Goal: Task Accomplishment & Management: Use online tool/utility

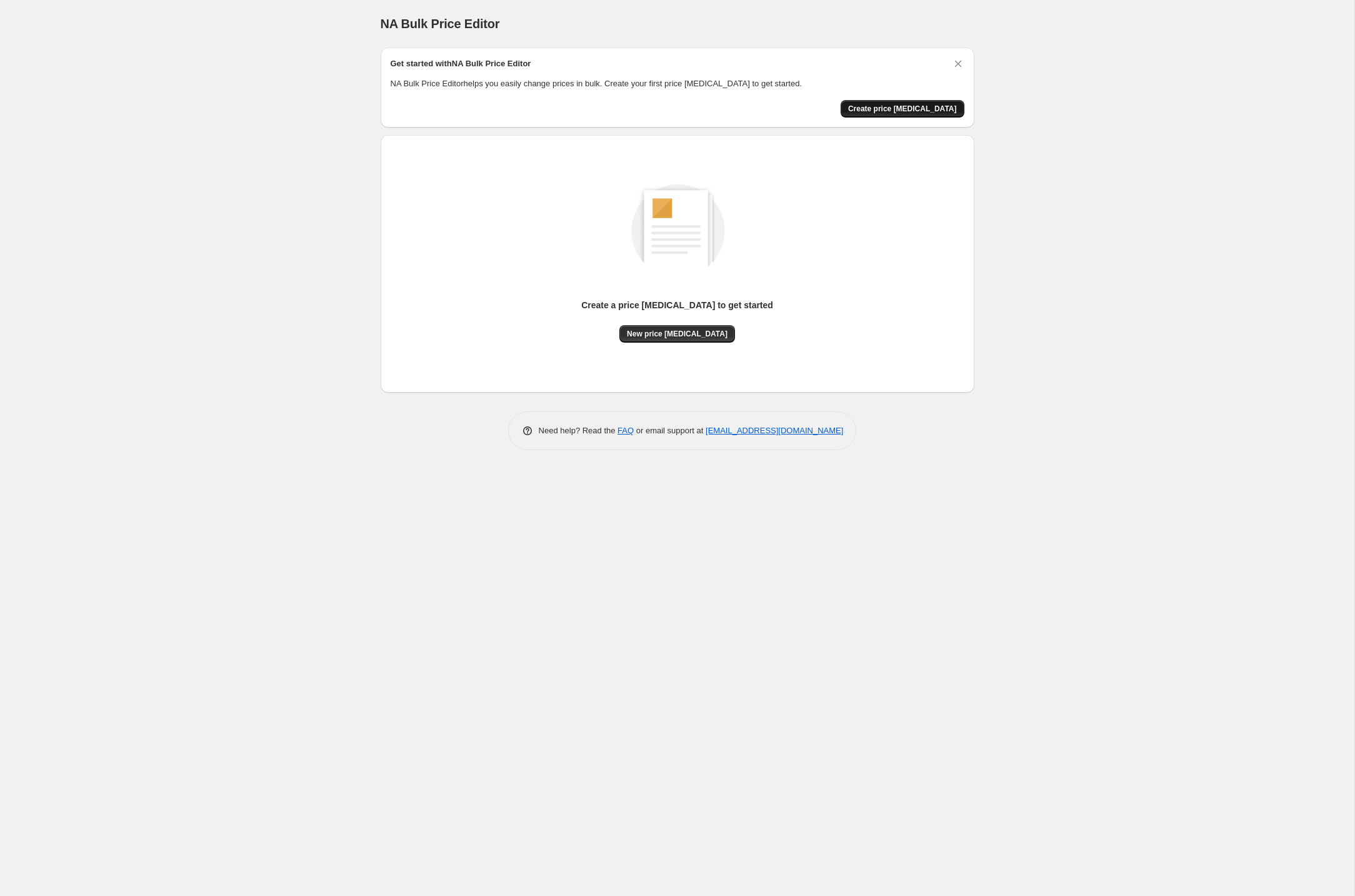
click at [916, 111] on span "Create price [MEDICAL_DATA]" at bounding box center [903, 109] width 109 height 10
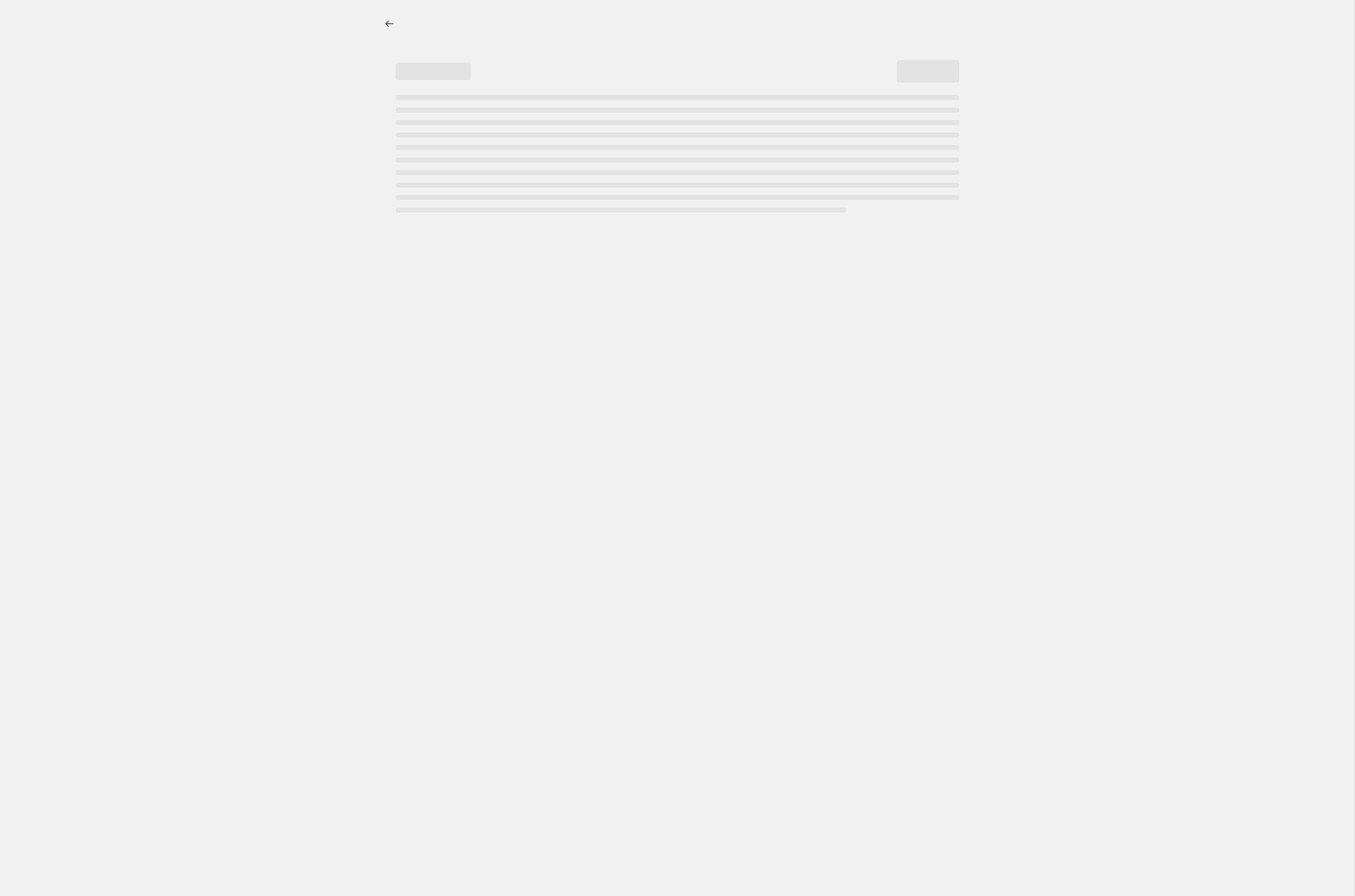
select select "percentage"
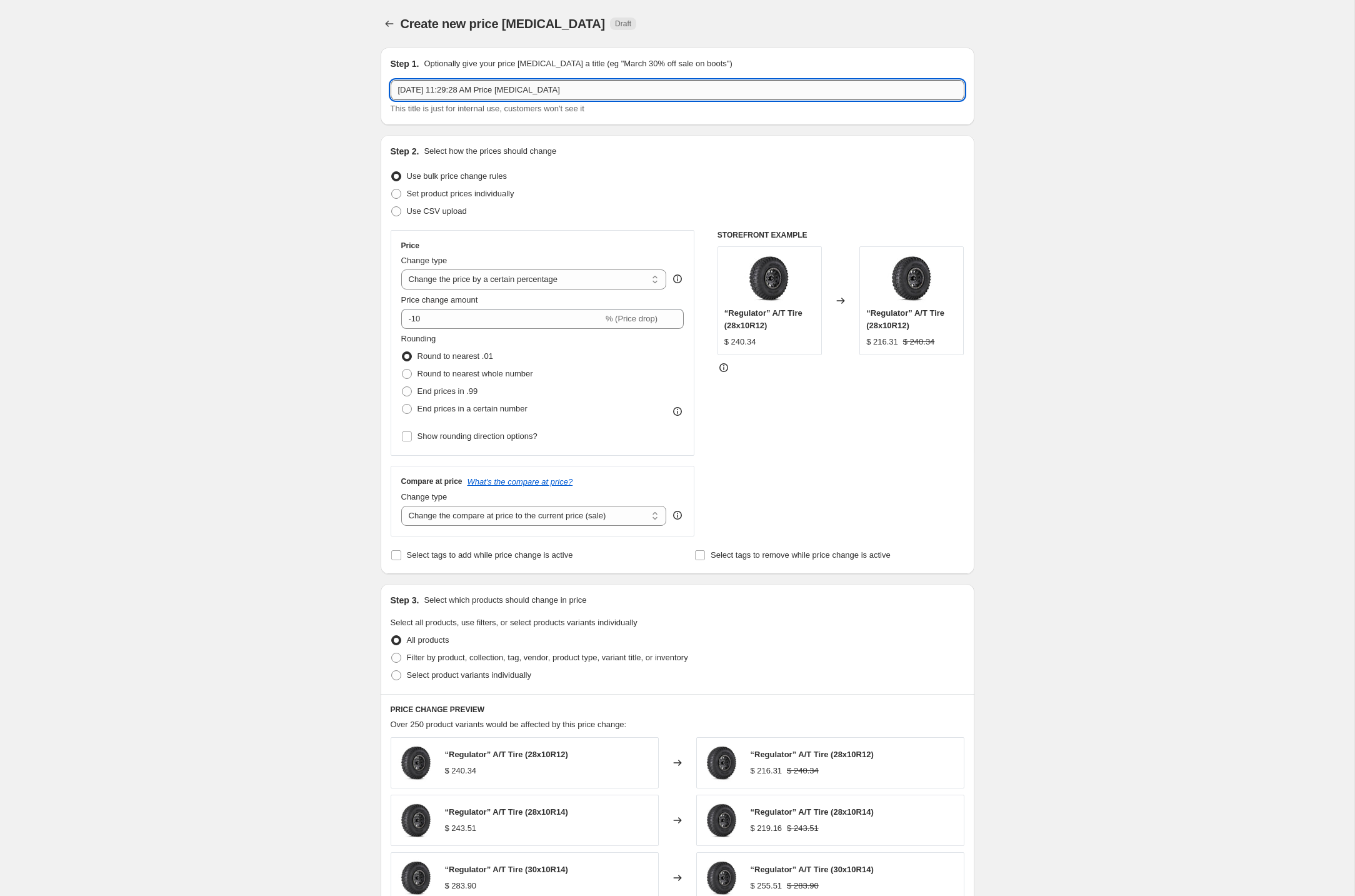
click at [619, 93] on input "[DATE] 11:29:28 AM Price [MEDICAL_DATA]" at bounding box center [678, 89] width 574 height 20
type input "15 year Anniversary Sale - non package"
click at [279, 319] on div "Create new price [MEDICAL_DATA]. This page is ready Create new price [MEDICAL_D…" at bounding box center [678, 625] width 1355 height 1249
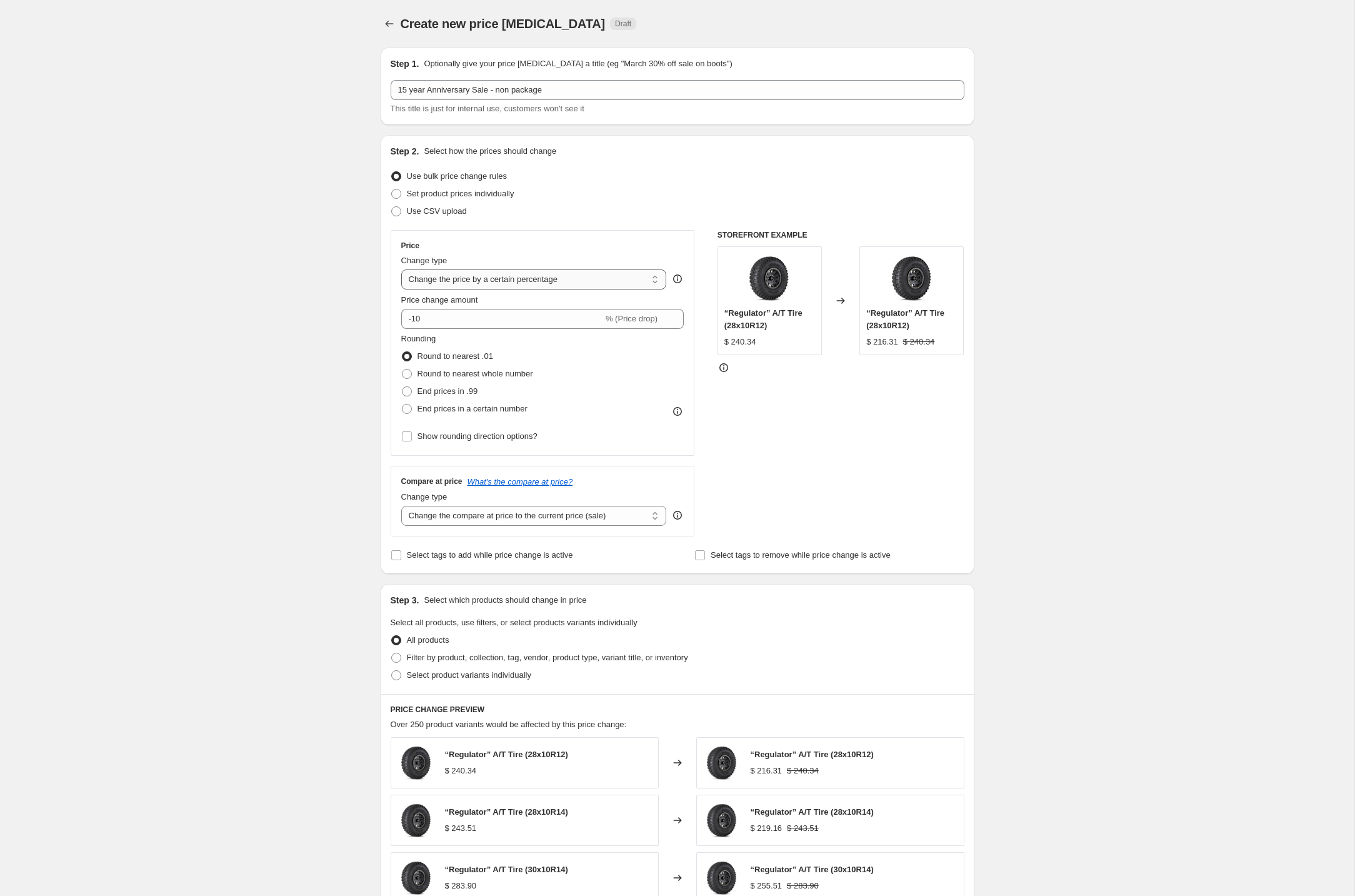
click at [566, 280] on select "Change the price to a certain amount Change the price by a certain amount Chang…" at bounding box center [534, 279] width 266 height 20
click at [480, 314] on input "-10" at bounding box center [502, 318] width 202 height 20
type input "-15"
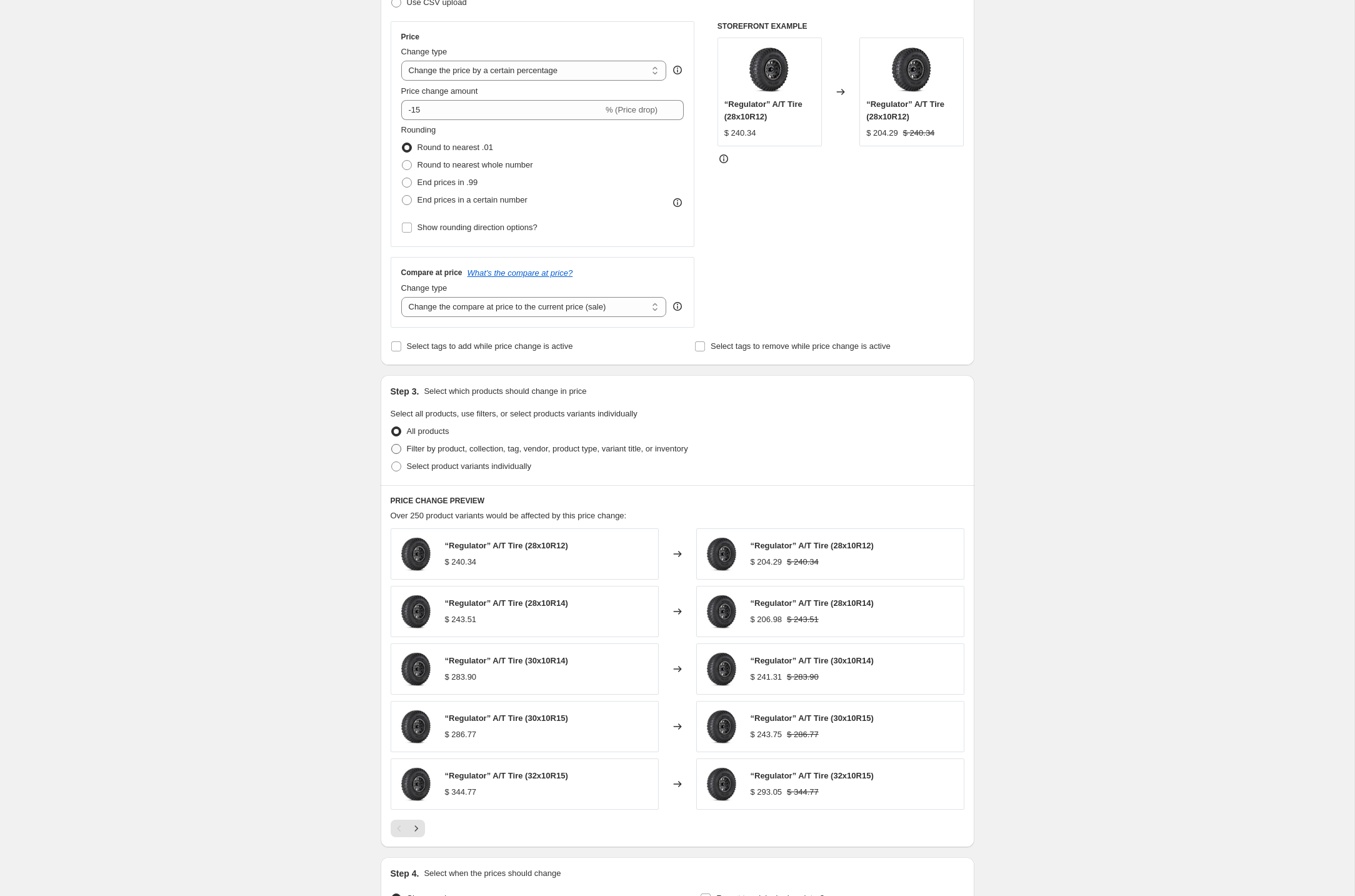
click at [528, 448] on span "Filter by product, collection, tag, vendor, product type, variant title, or inv…" at bounding box center [547, 448] width 282 height 10
click at [392, 444] on input "Filter by product, collection, tag, vendor, product type, variant title, or inv…" at bounding box center [391, 444] width 1 height 1
radio input "true"
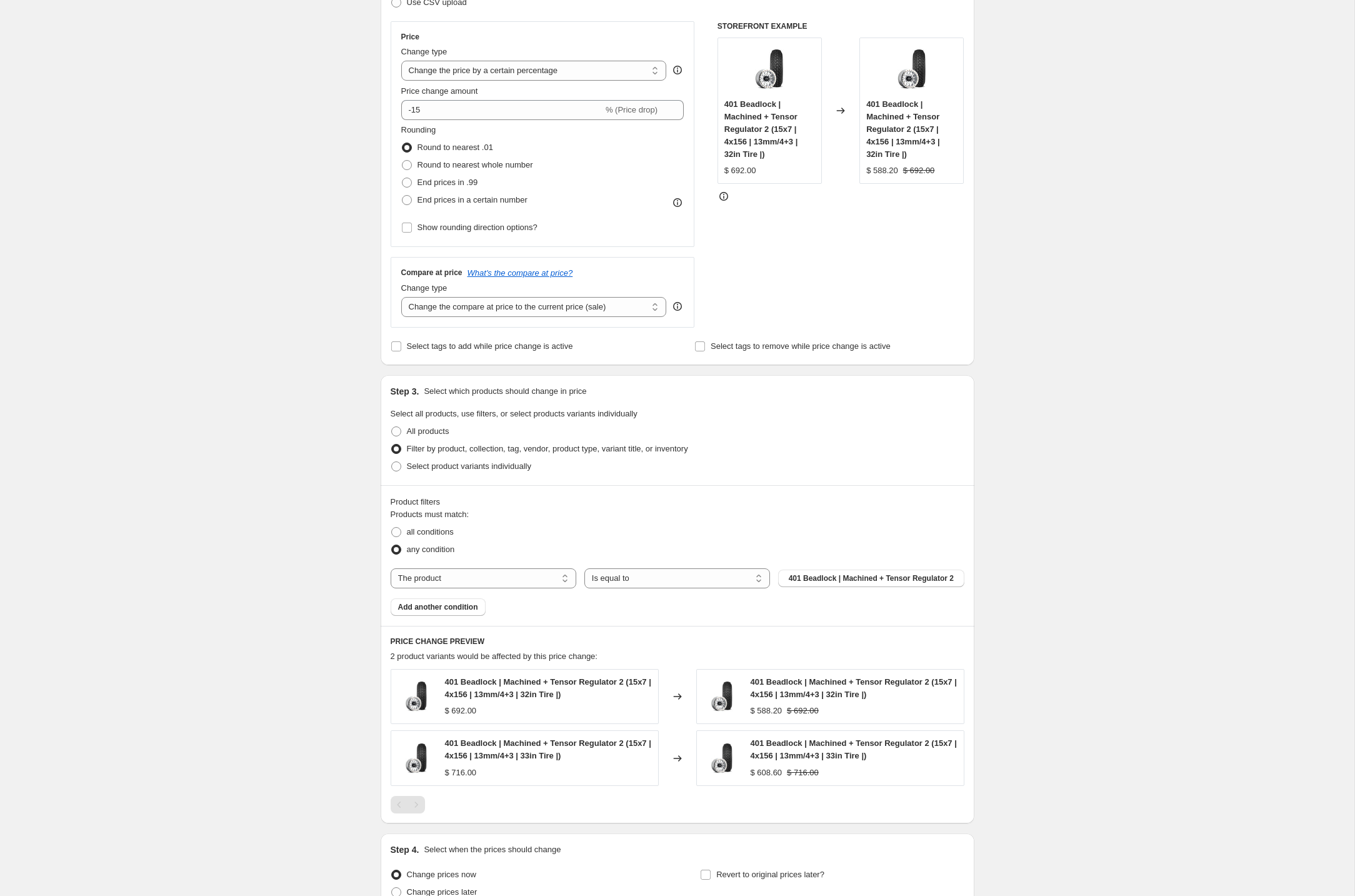
scroll to position [330, 0]
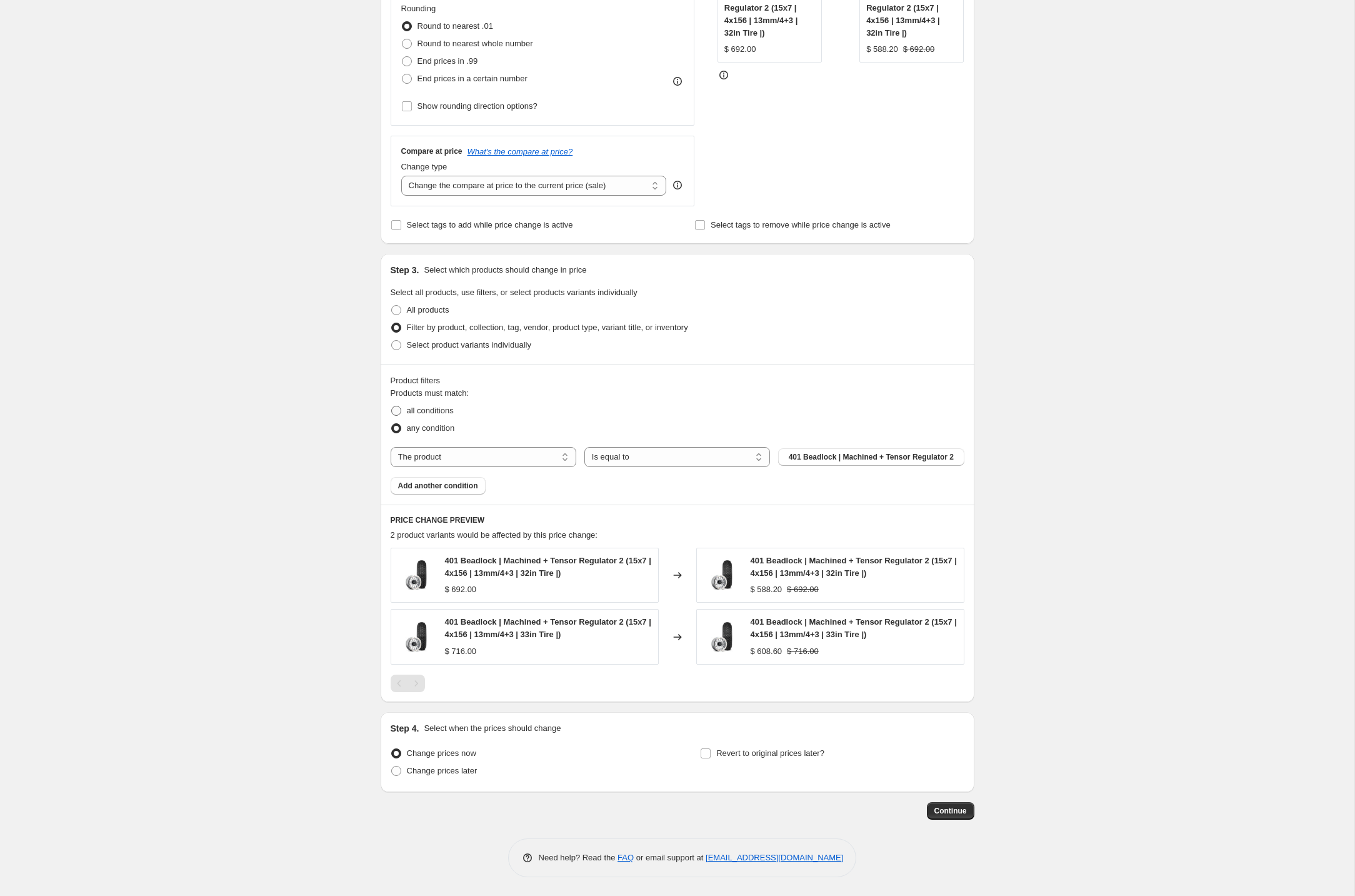
click at [416, 407] on span "all conditions" at bounding box center [430, 410] width 47 height 10
click at [392, 406] on input "all conditions" at bounding box center [391, 405] width 1 height 1
radio input "true"
click at [544, 463] on select "The product The product's collection The product's tag The product's vendor The…" at bounding box center [484, 456] width 186 height 20
select select "product_type"
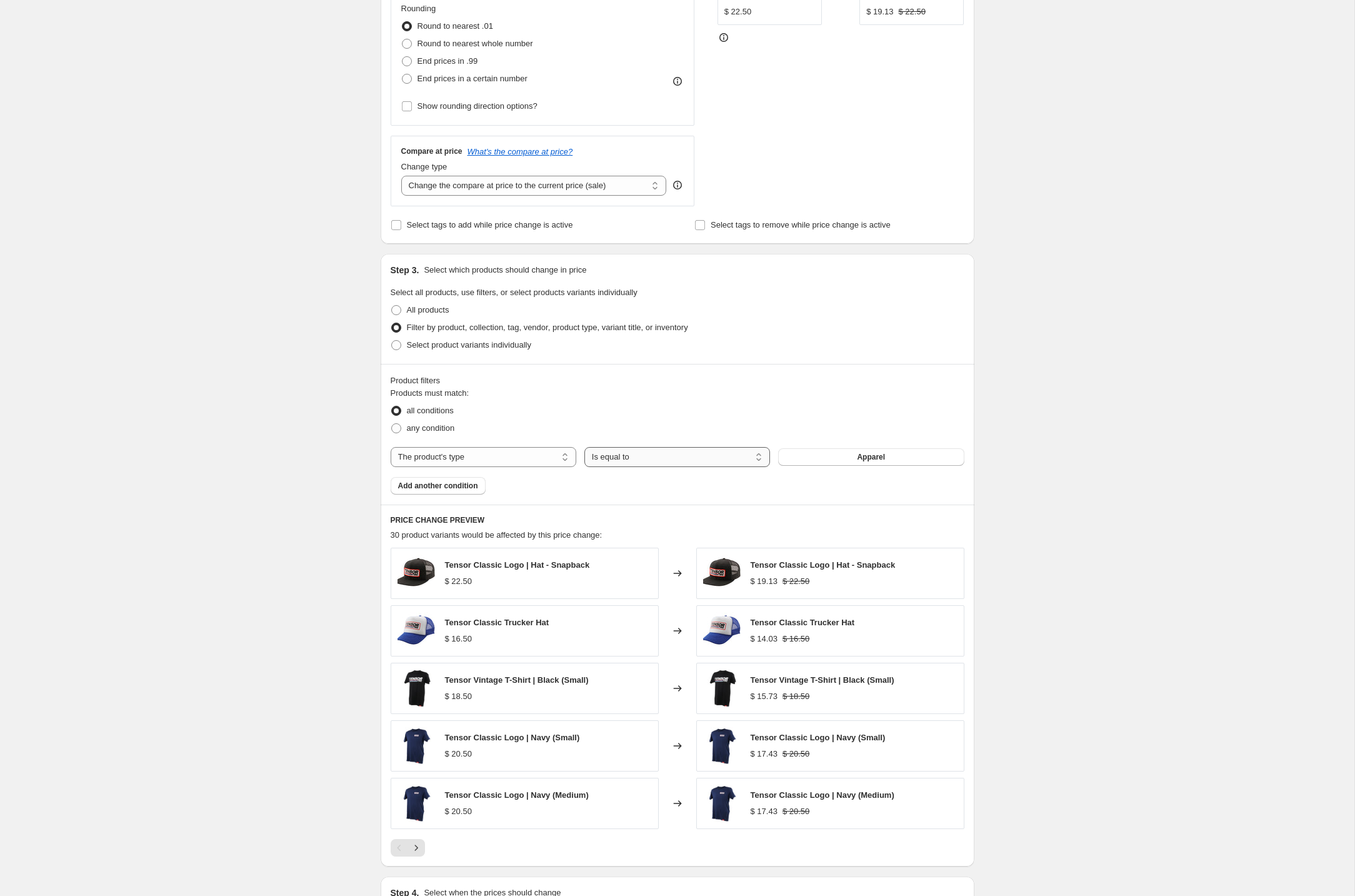
click at [682, 462] on select "Is equal to Is not equal to" at bounding box center [677, 456] width 186 height 20
select select "not_equal"
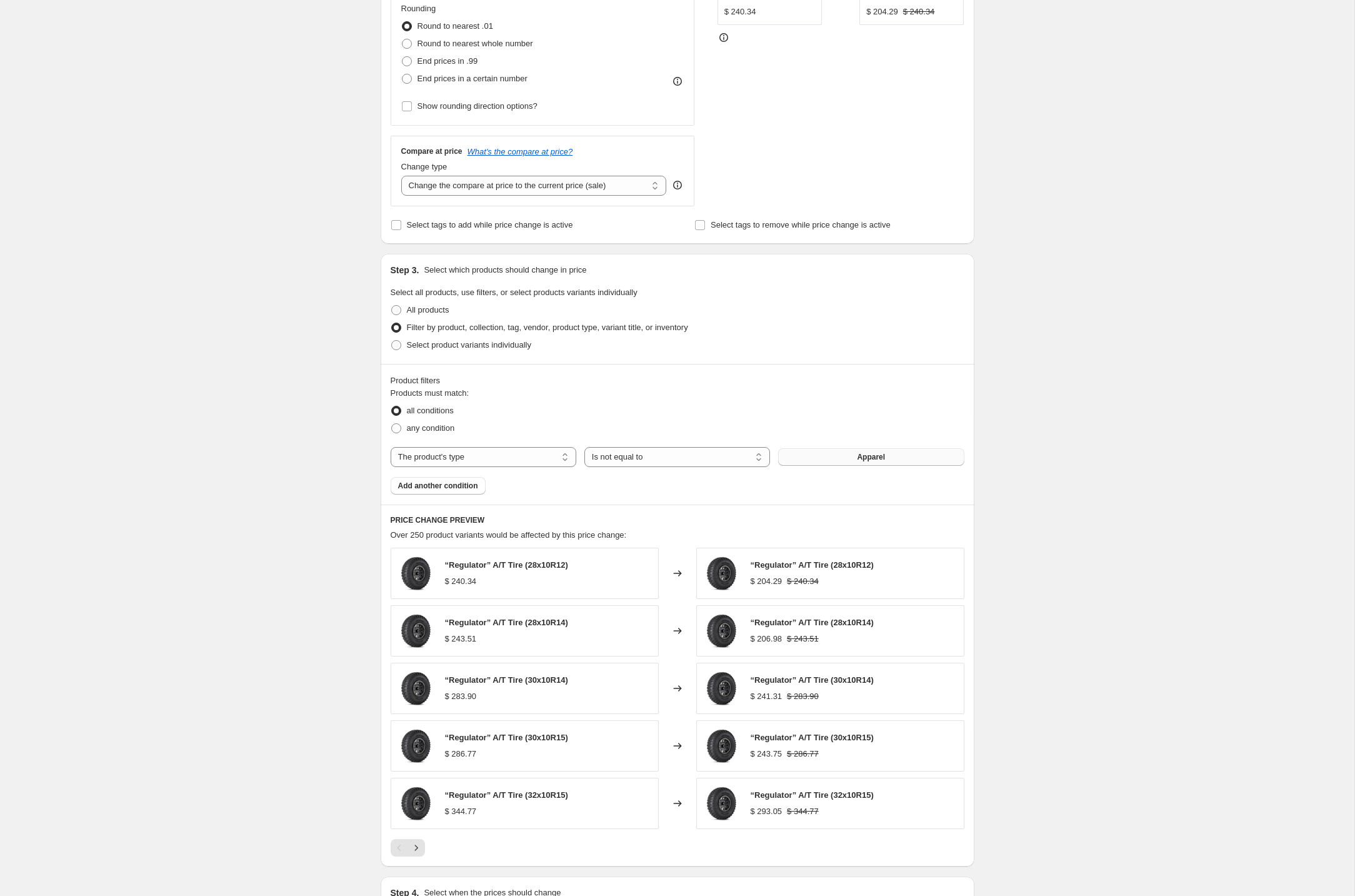
click at [864, 457] on span "Apparel" at bounding box center [871, 456] width 28 height 10
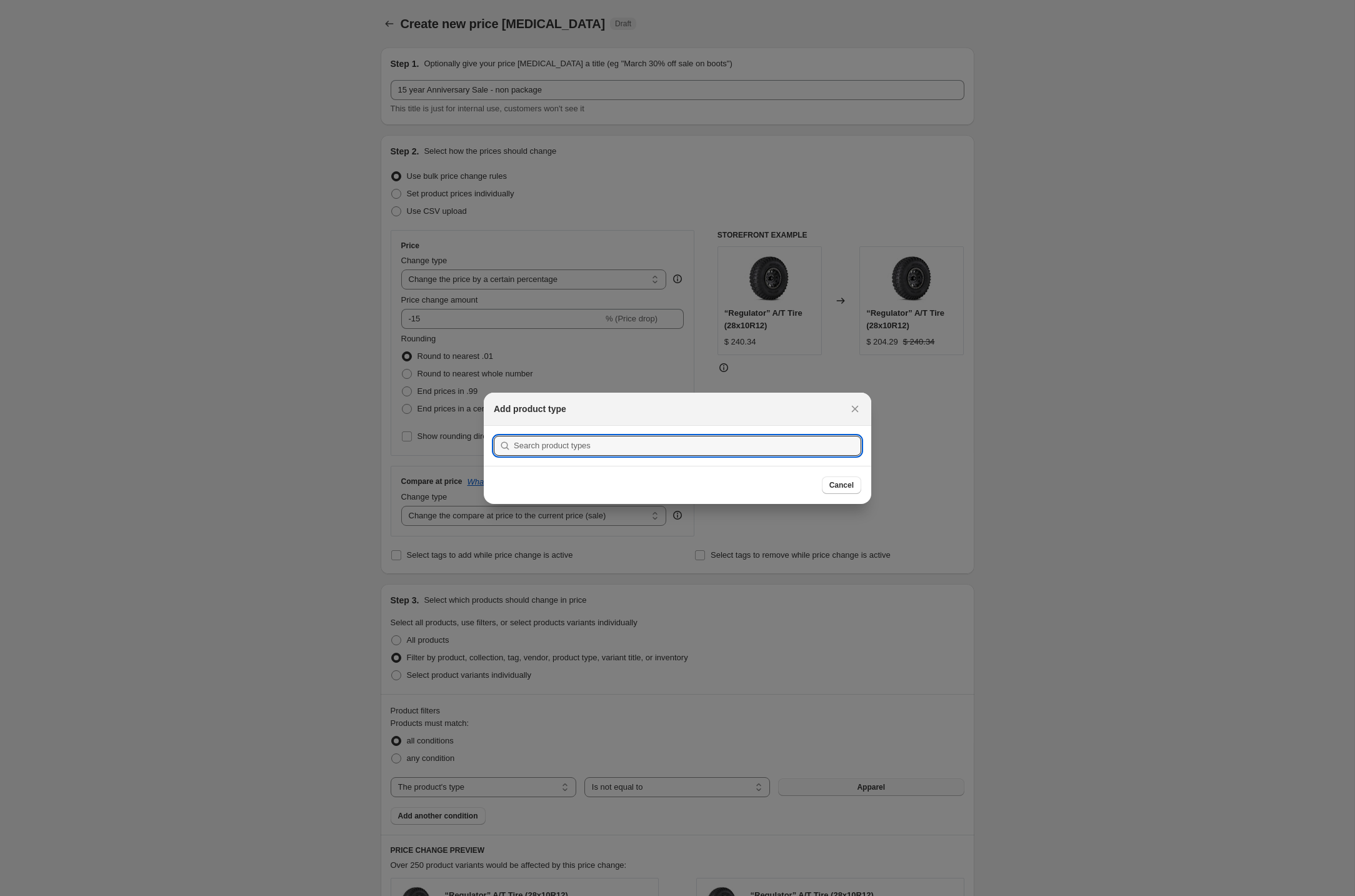
scroll to position [0, 0]
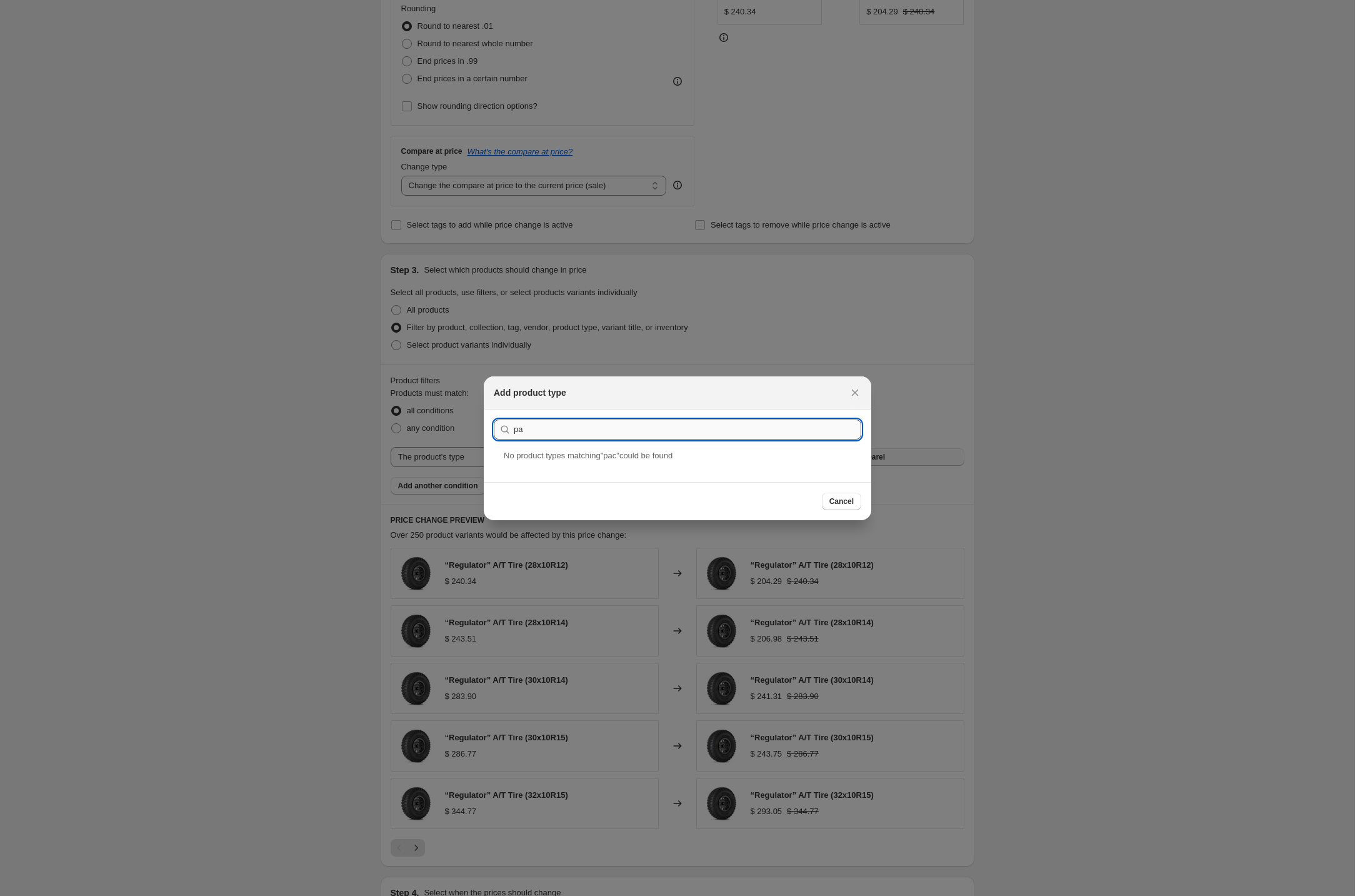
type input "p"
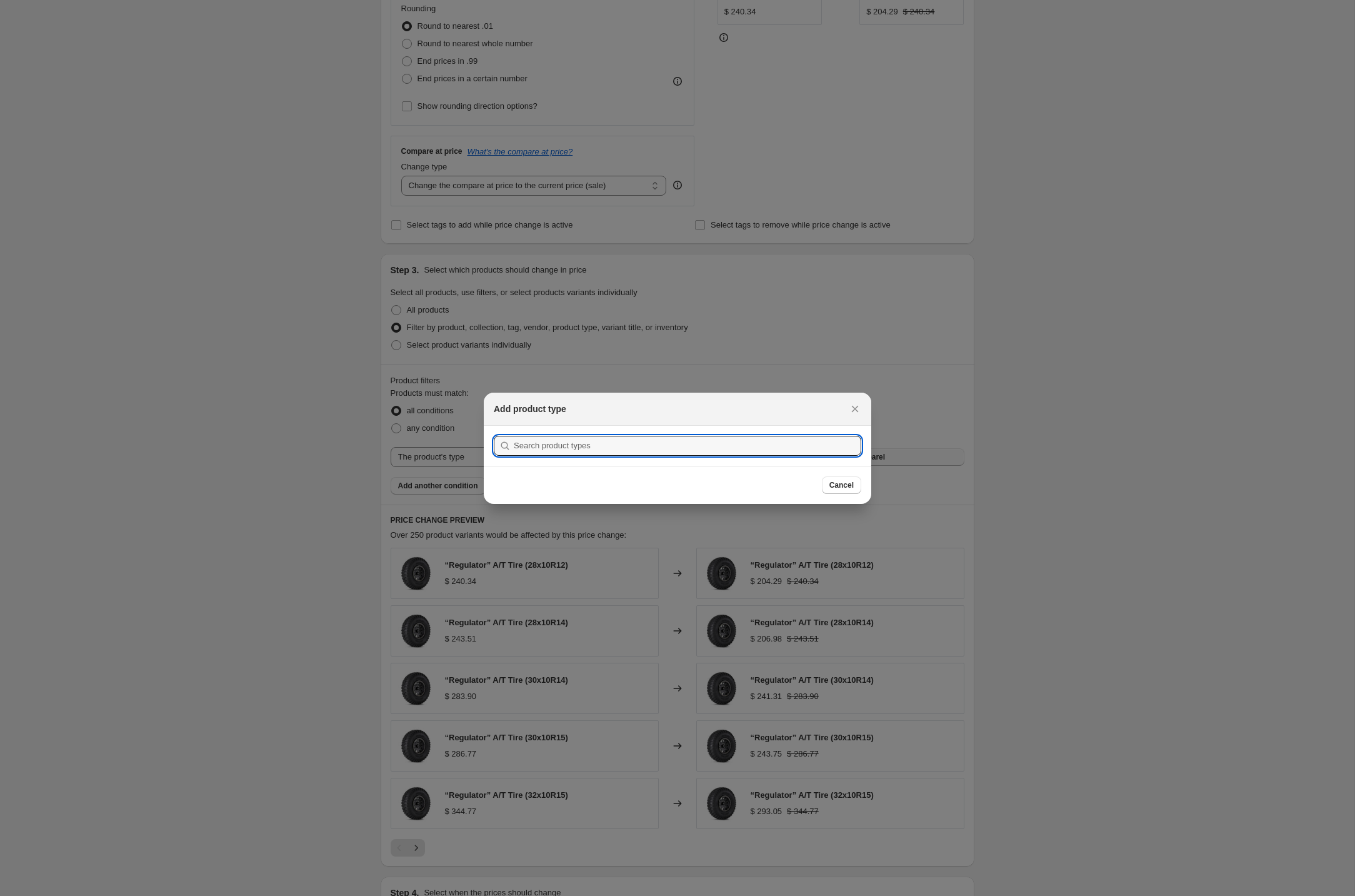
click at [510, 452] on div ":r2b:" at bounding box center [678, 445] width 368 height 20
click at [535, 444] on input ":r2b:" at bounding box center [688, 445] width 348 height 20
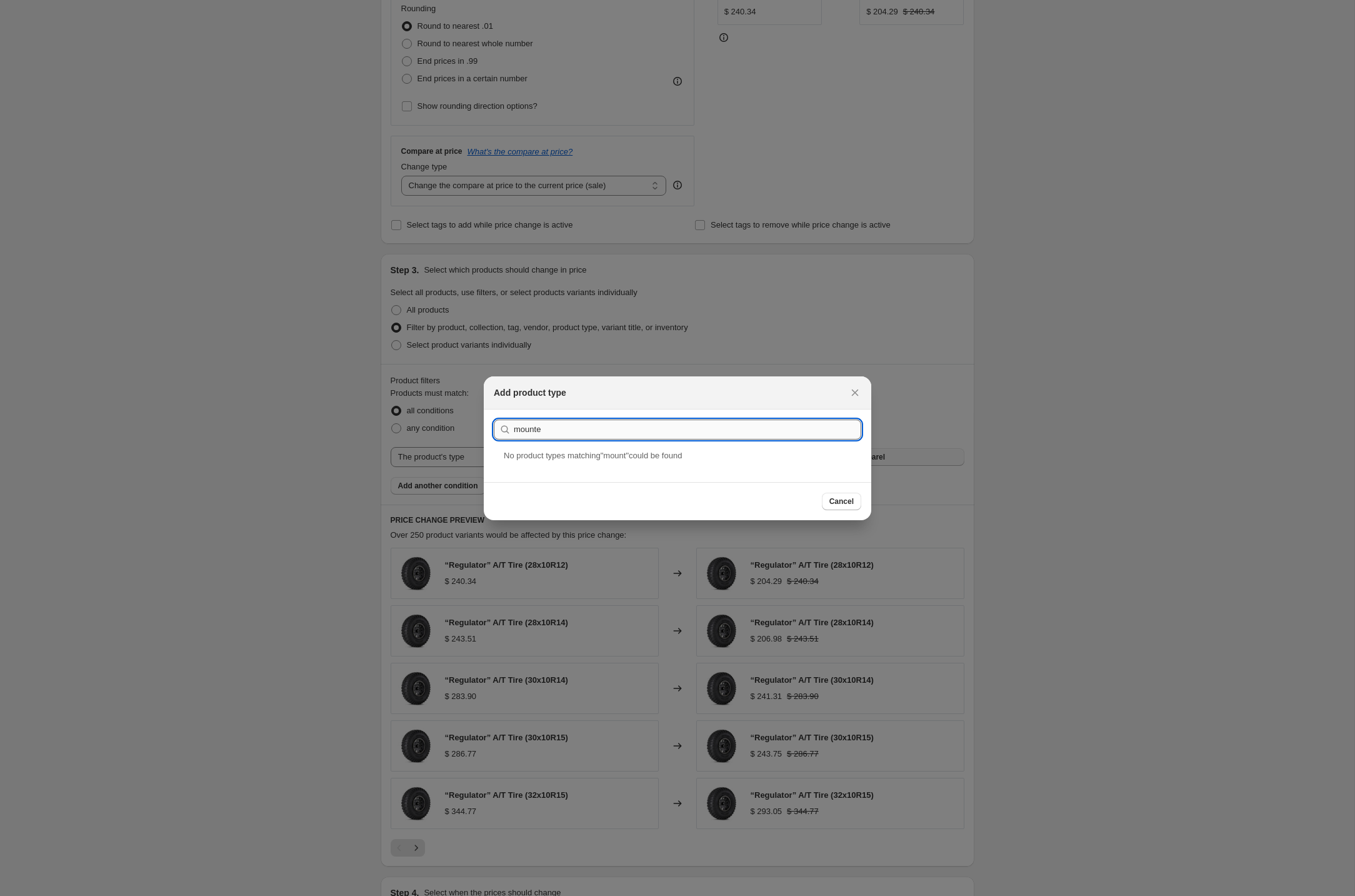
type input "mounted"
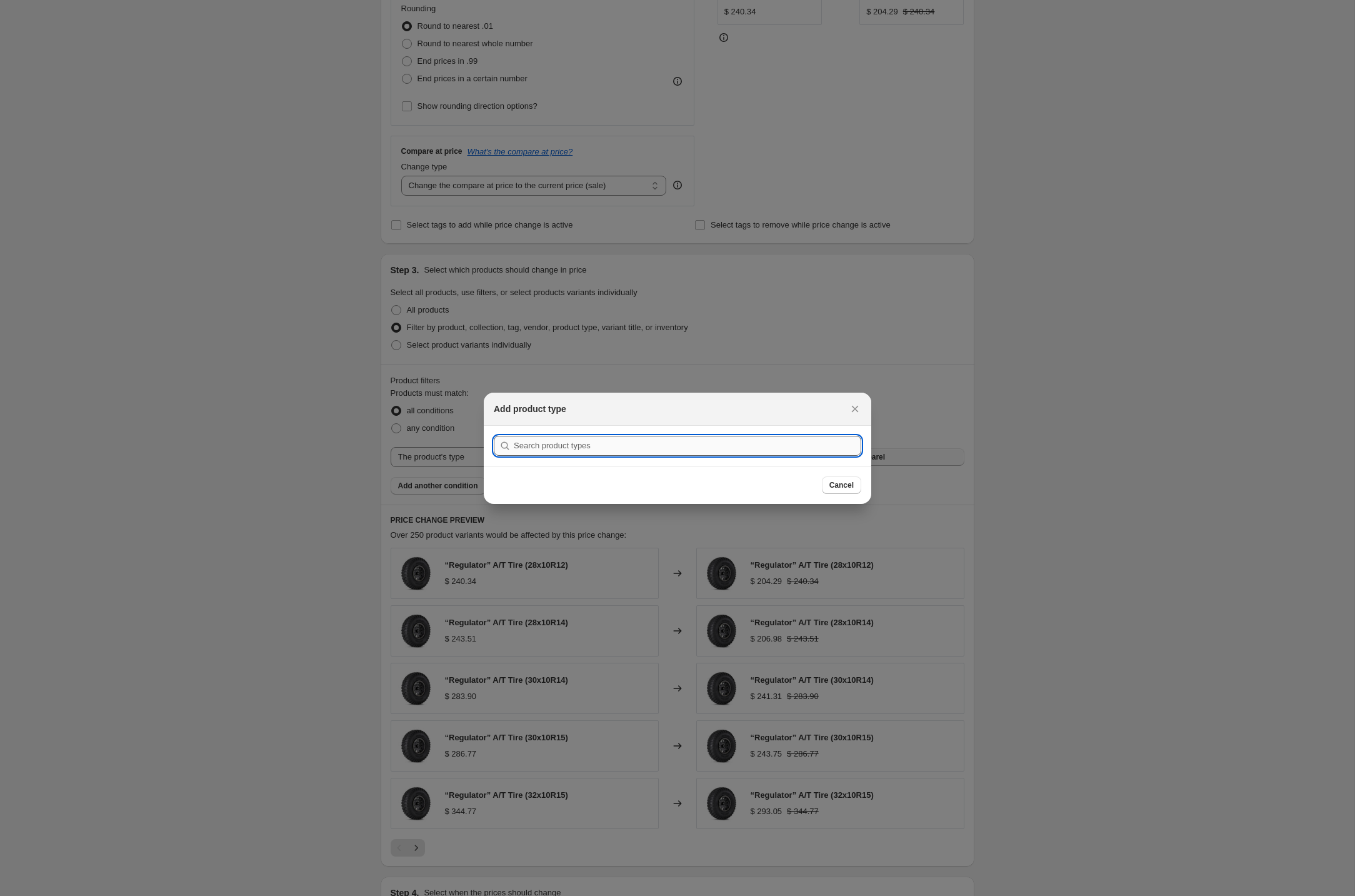
click at [585, 448] on input ":r2b:" at bounding box center [688, 445] width 348 height 20
paste input "UTV Wheel & Tire Package"
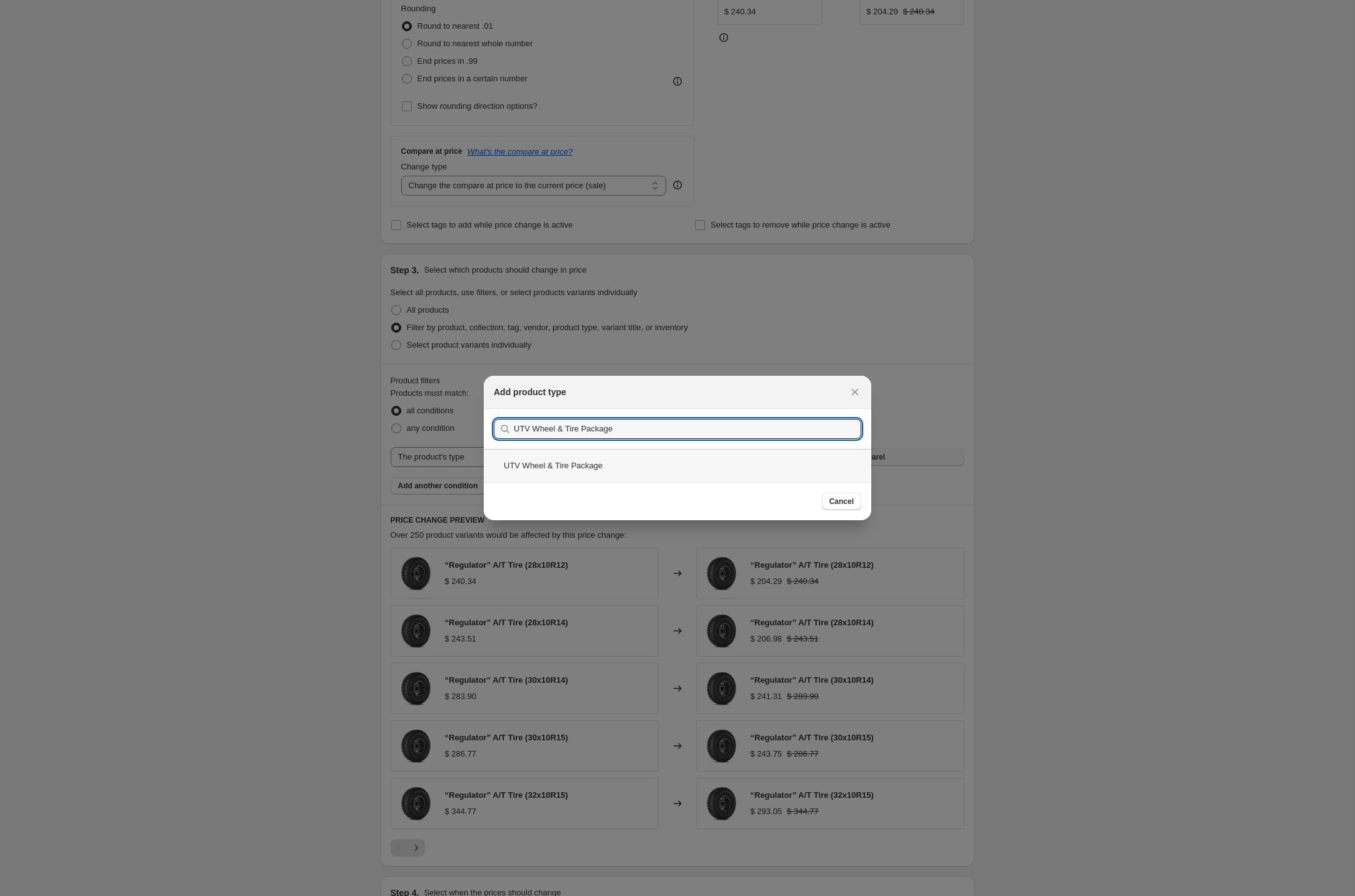
type input "UTV Wheel & Tire Package"
click at [571, 460] on div "UTV Wheel & Tire Package" at bounding box center [678, 465] width 388 height 34
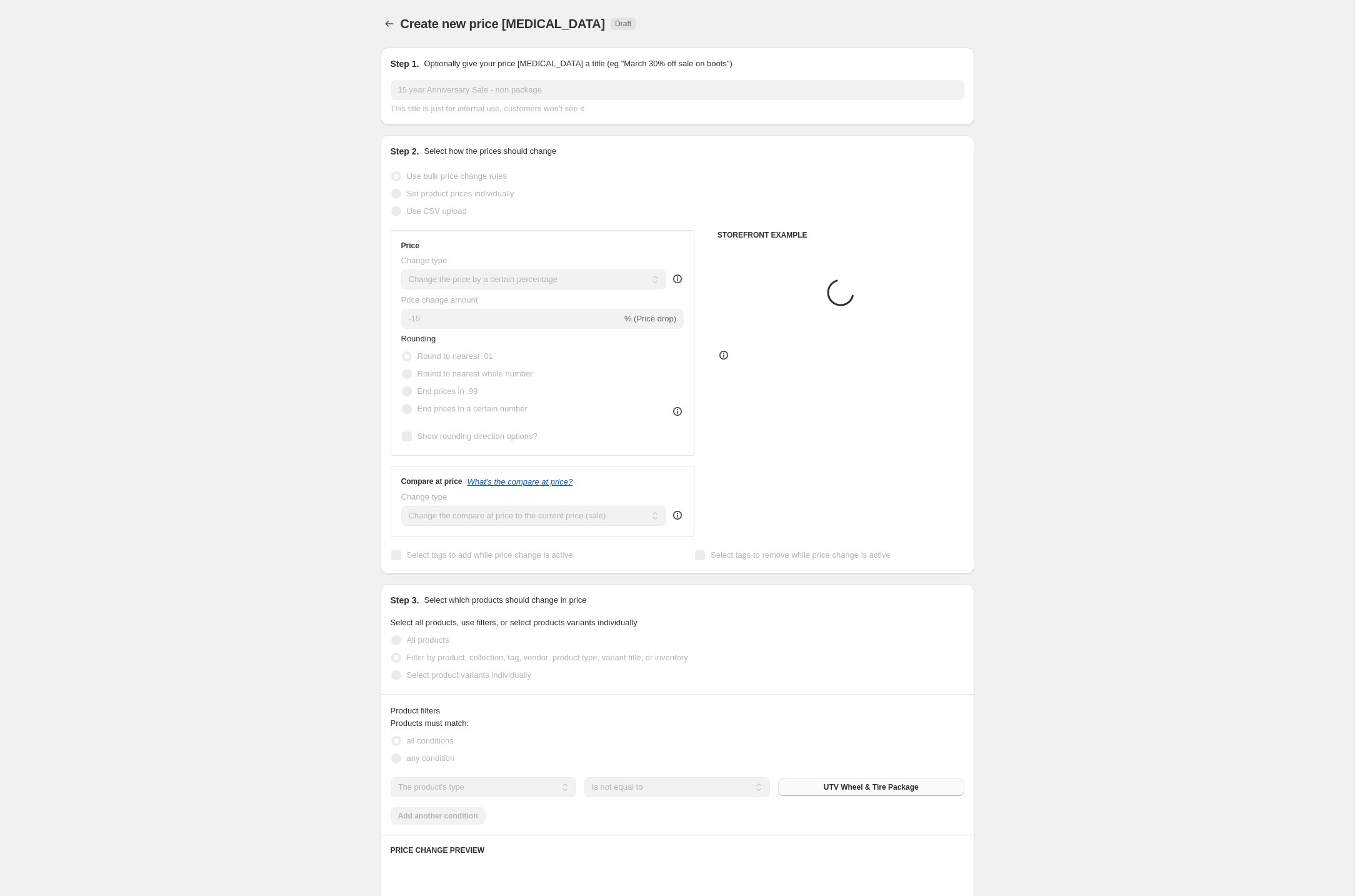
scroll to position [330, 0]
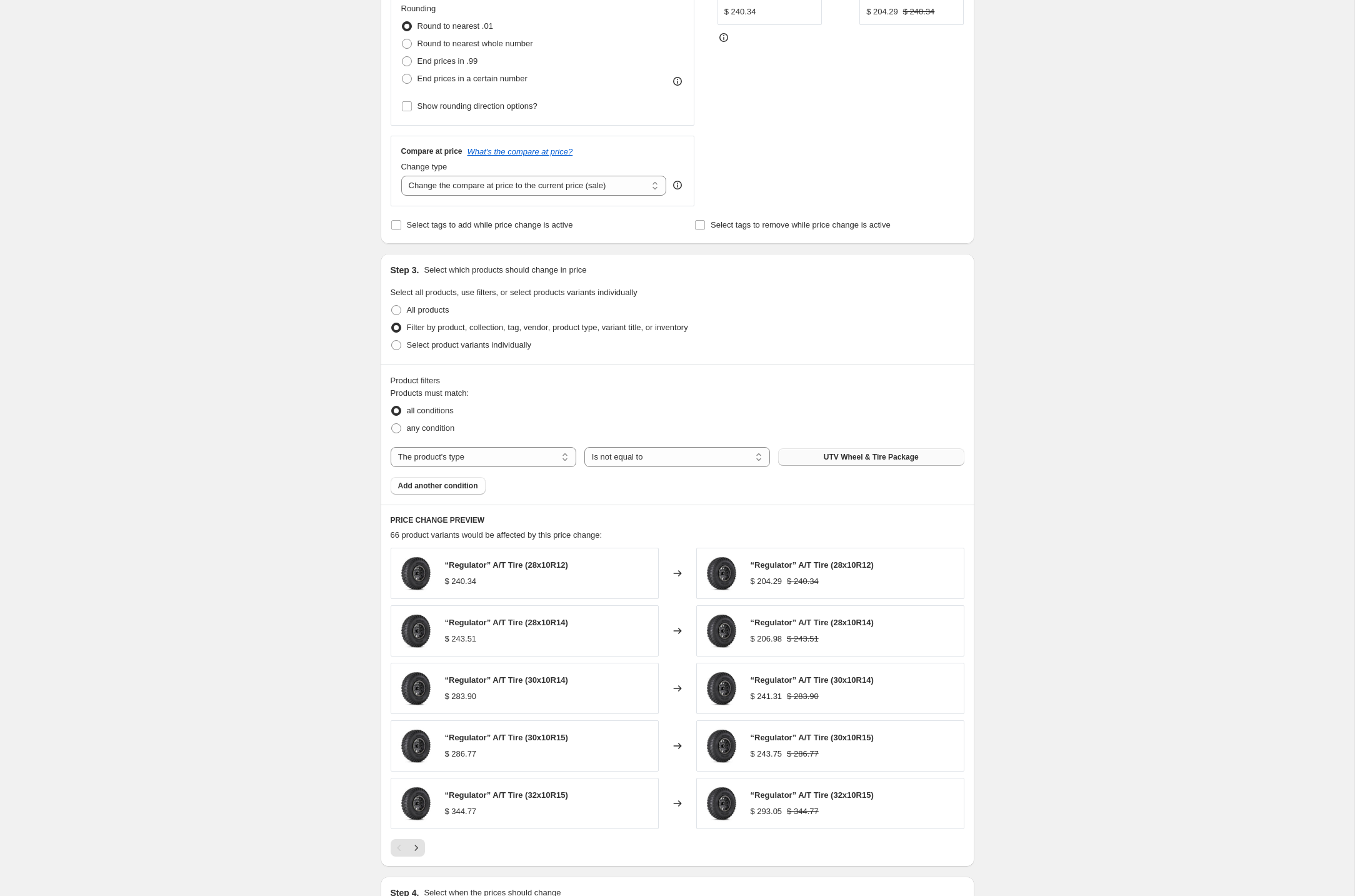
click at [971, 553] on div "PRICE CHANGE PREVIEW 66 product variants would be affected by this price change…" at bounding box center [678, 685] width 594 height 362
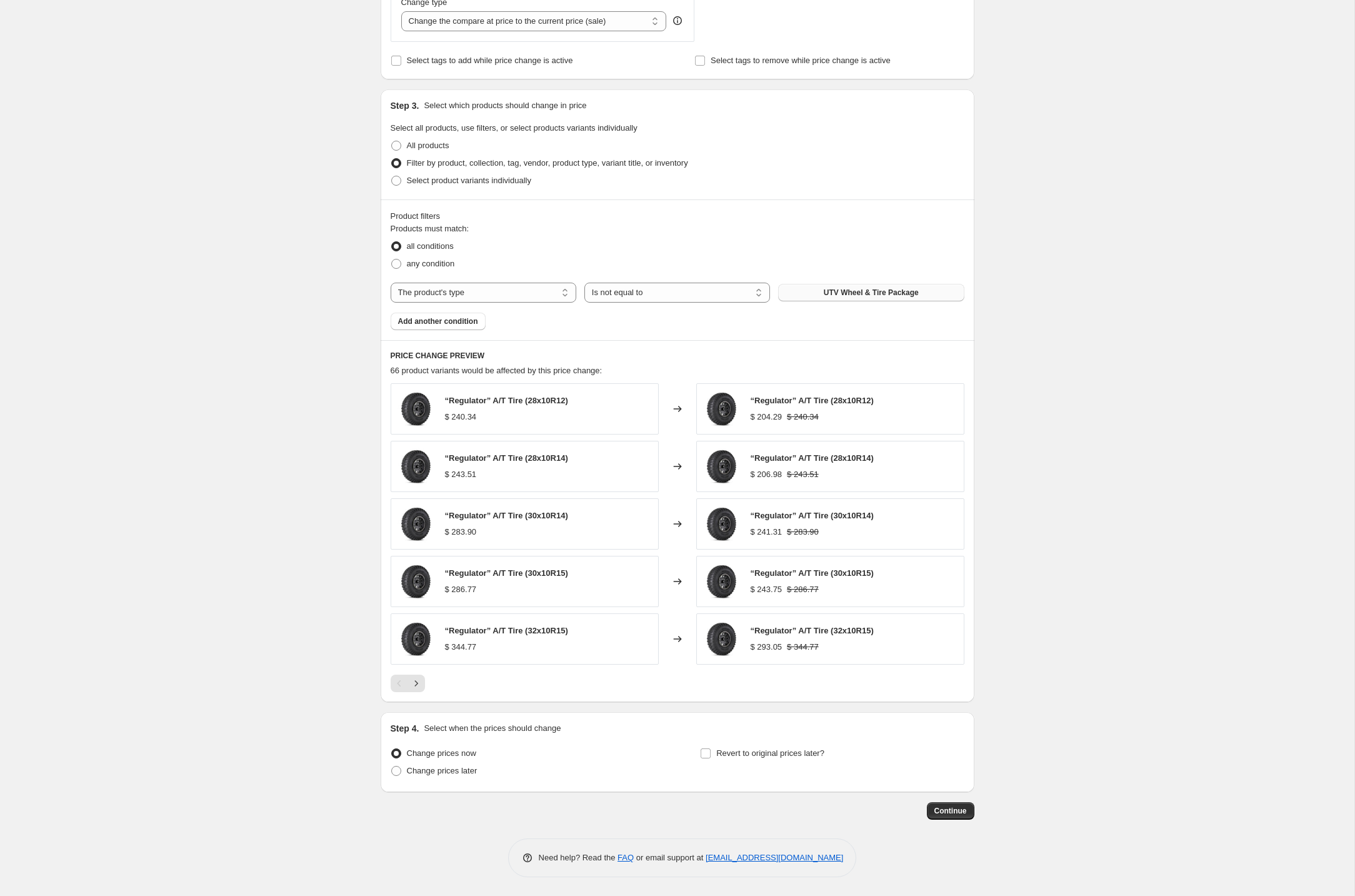
drag, startPoint x: 457, startPoint y: 769, endPoint x: 516, endPoint y: 780, distance: 60.0
click at [457, 769] on span "Change prices later" at bounding box center [442, 771] width 71 height 10
click at [392, 766] on input "Change prices later" at bounding box center [391, 766] width 1 height 1
radio input "true"
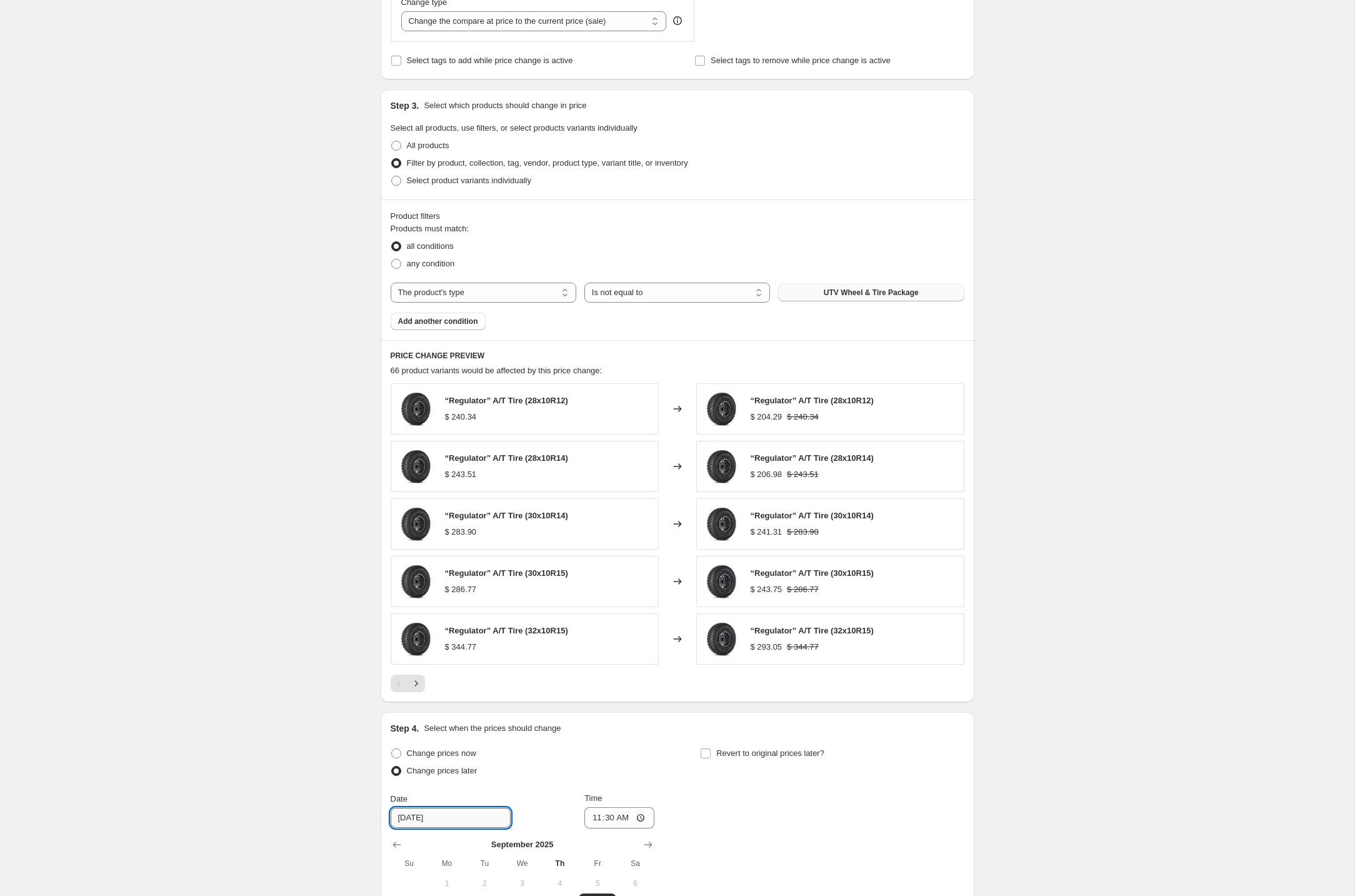
click at [459, 817] on input "[DATE]" at bounding box center [451, 817] width 120 height 20
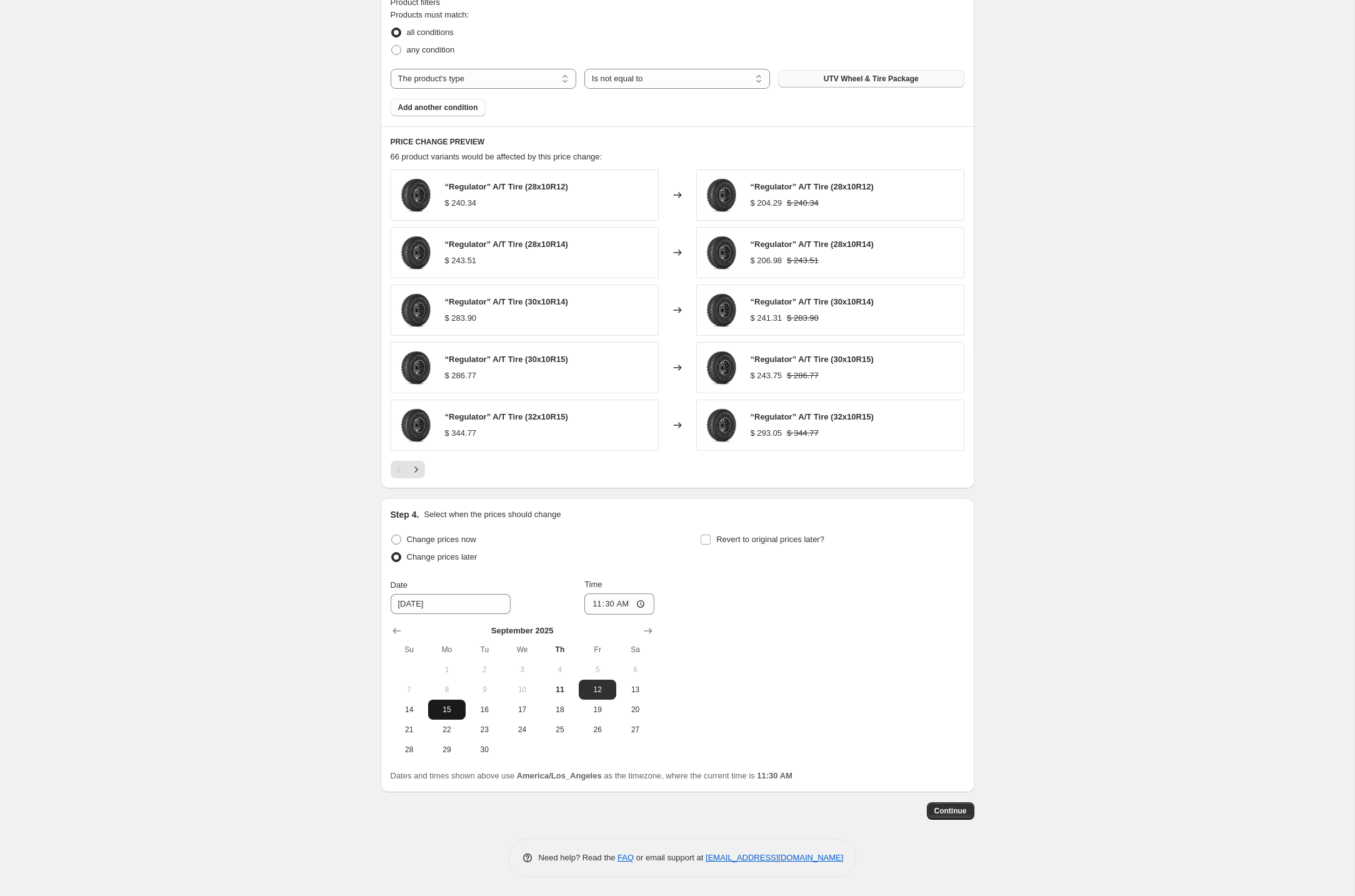
click at [448, 709] on span "15" at bounding box center [447, 709] width 27 height 10
type input "[DATE]"
click at [595, 602] on input "11:30" at bounding box center [619, 603] width 70 height 22
type input "00:01"
click at [779, 538] on span "Revert to original prices later?" at bounding box center [771, 539] width 109 height 10
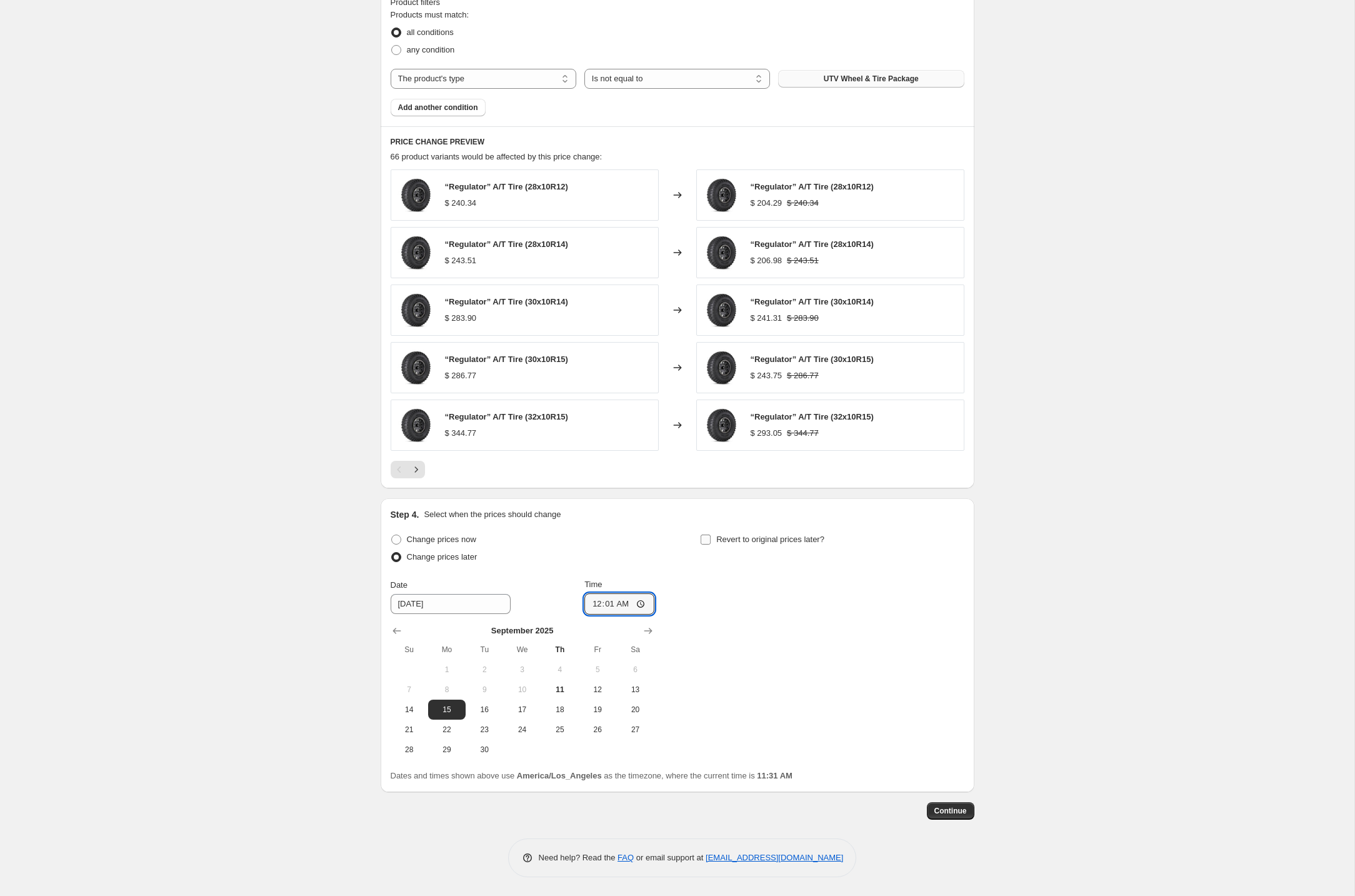
click at [711, 538] on input "Revert to original prices later?" at bounding box center [705, 539] width 10 height 10
checkbox input "true"
click at [797, 750] on span "30" at bounding box center [794, 749] width 27 height 10
type input "[DATE]"
click at [914, 605] on input "11:31" at bounding box center [930, 603] width 70 height 22
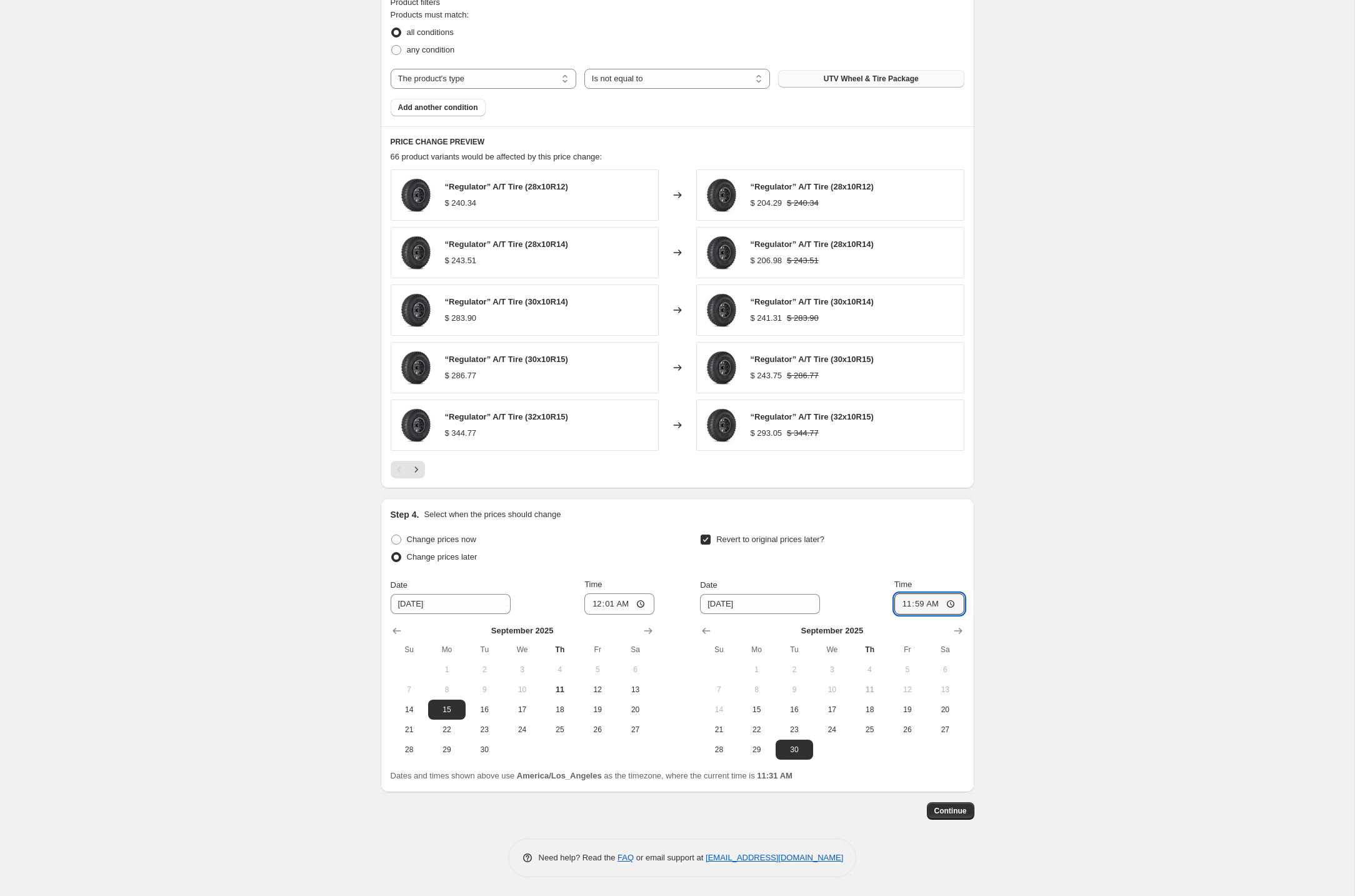
type input "23:59"
click at [1025, 658] on div "Create new price [MEDICAL_DATA]. This page is ready Create new price [MEDICAL_D…" at bounding box center [678, 93] width 1355 height 1604
click at [954, 812] on span "Continue" at bounding box center [950, 811] width 33 height 10
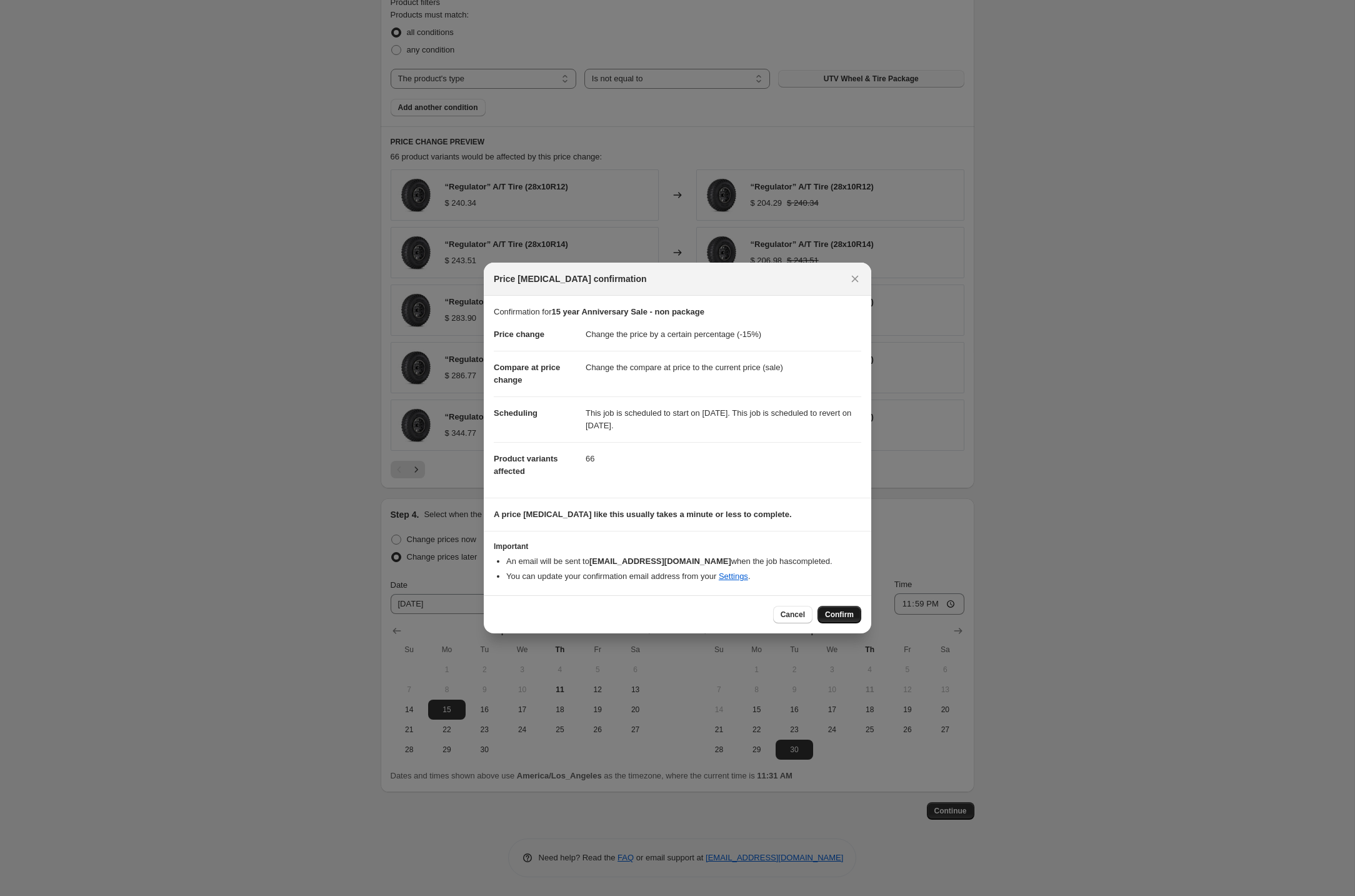
click at [847, 615] on span "Confirm" at bounding box center [839, 614] width 29 height 10
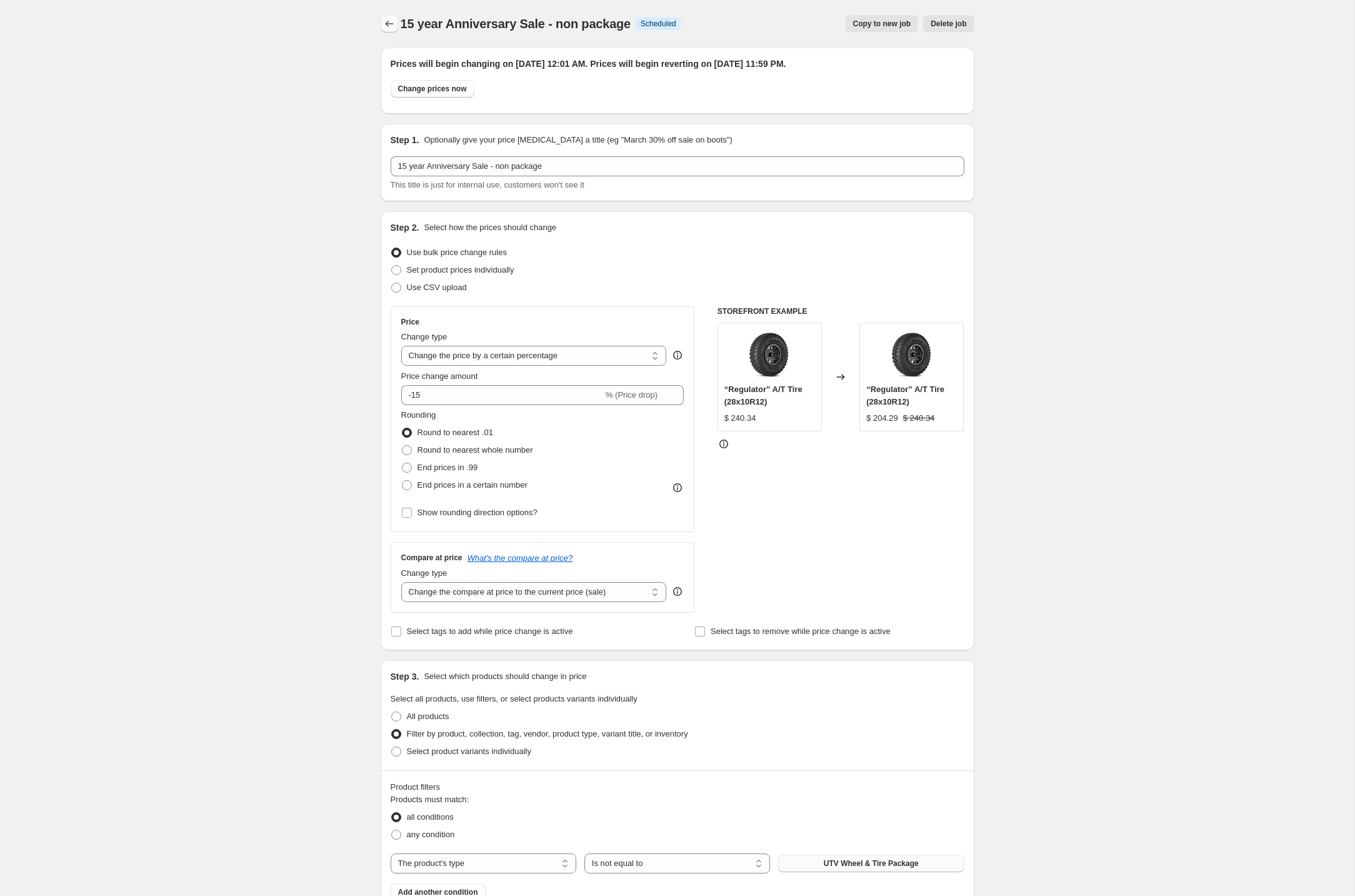
click at [384, 22] on icon "Price change jobs" at bounding box center [389, 24] width 13 height 13
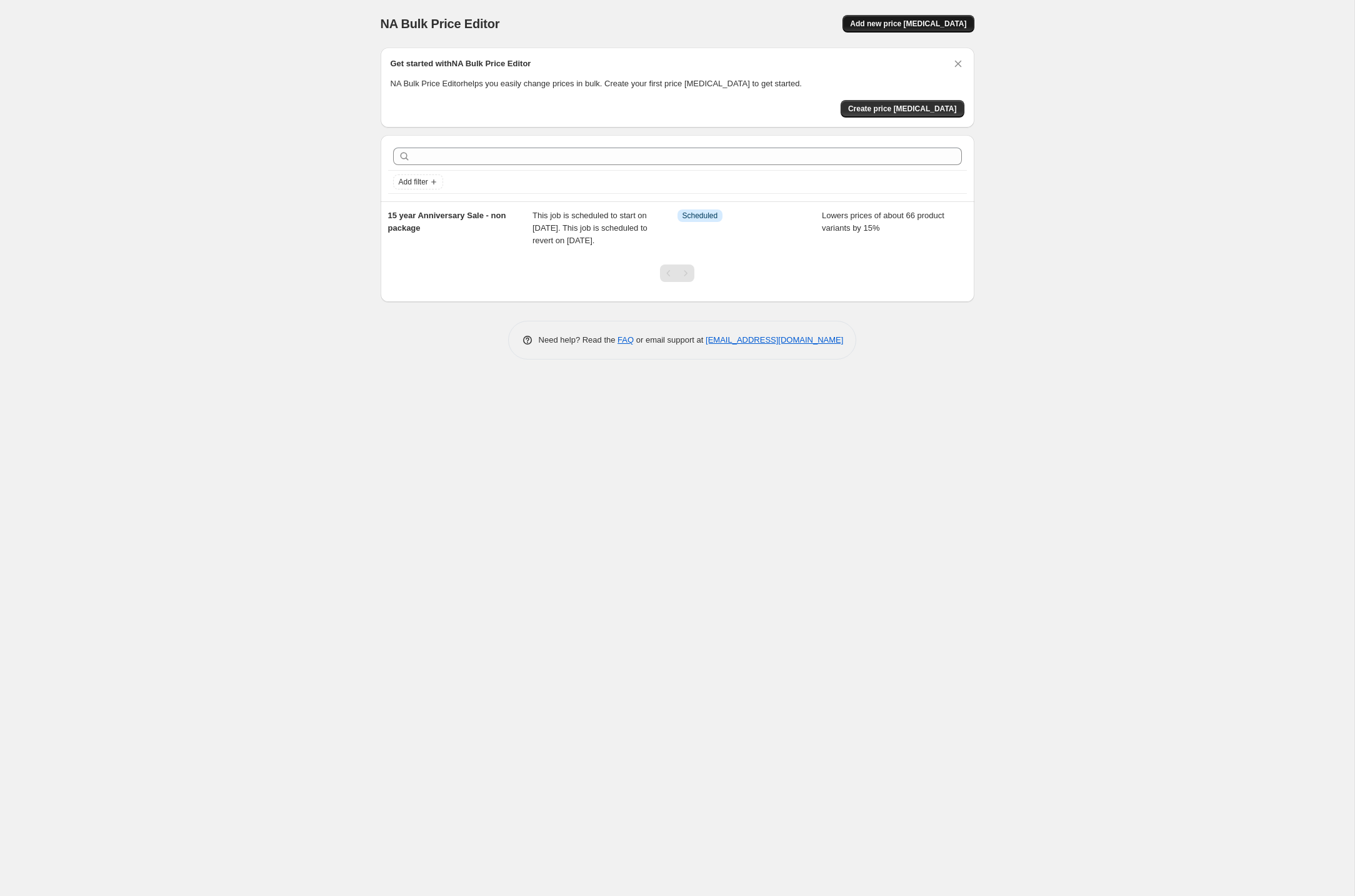
click at [933, 23] on span "Add new price [MEDICAL_DATA]" at bounding box center [908, 24] width 117 height 10
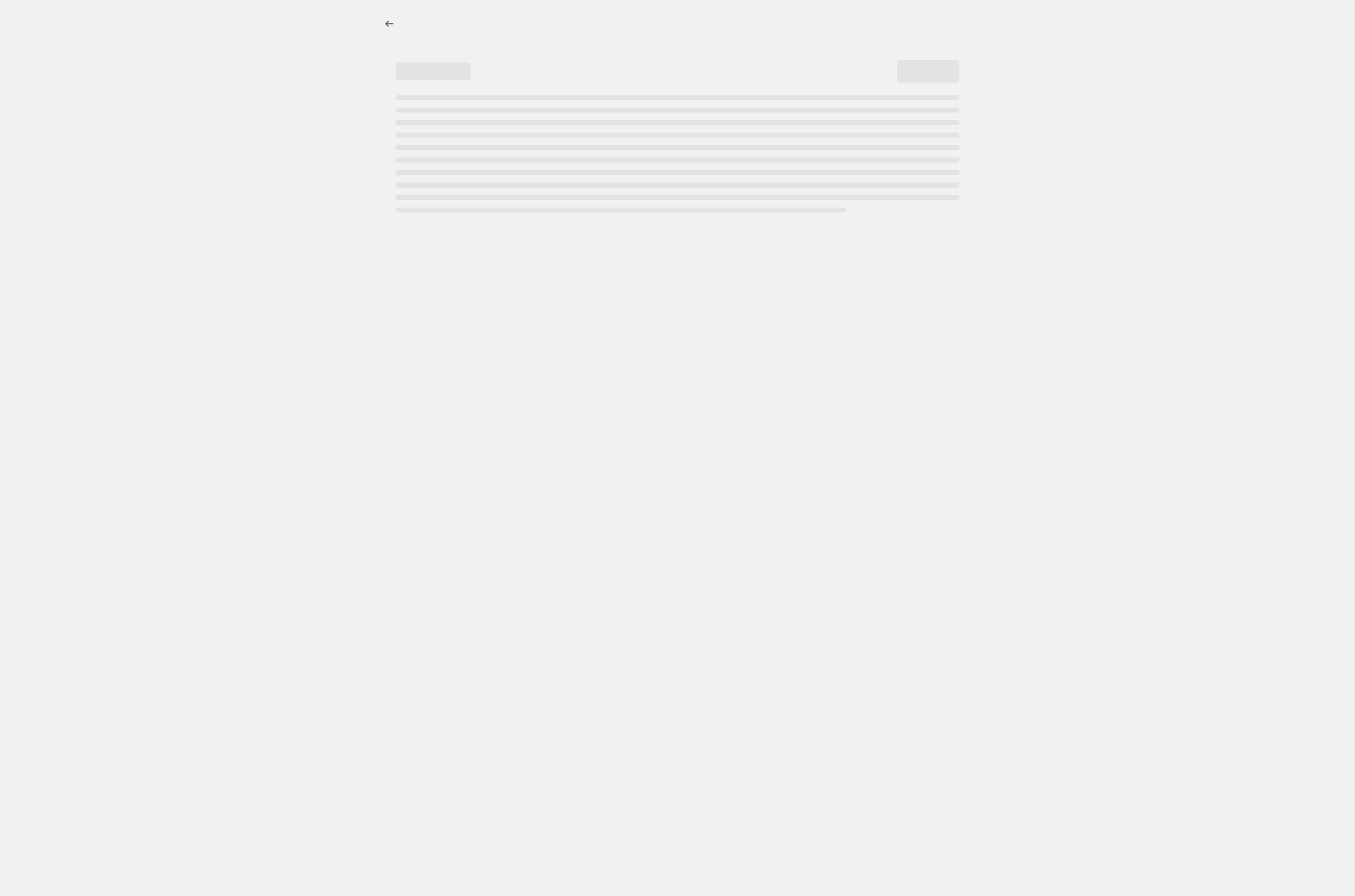
select select "percentage"
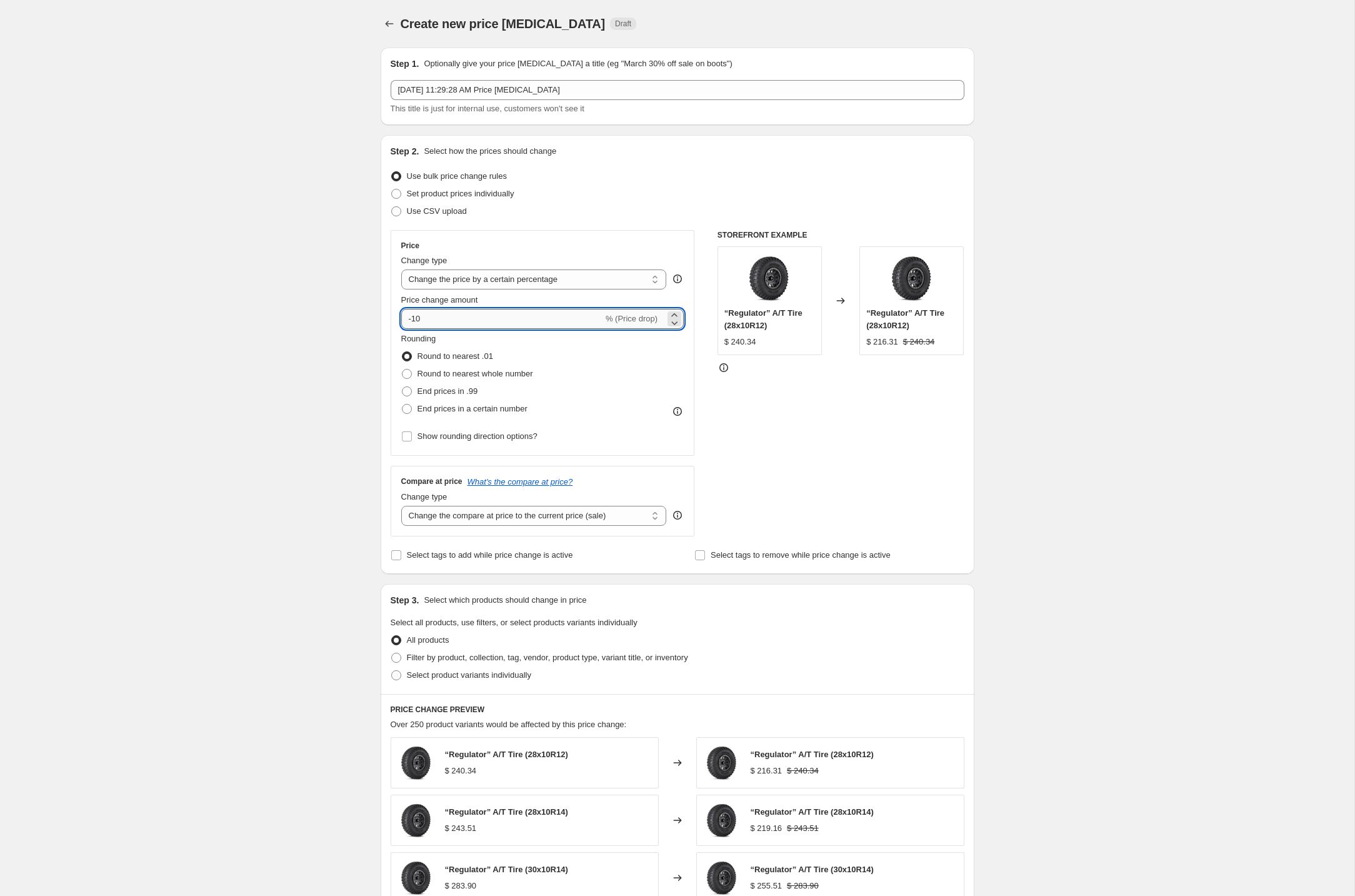
click at [448, 322] on input "-10" at bounding box center [502, 318] width 202 height 20
type input "-25"
click at [201, 459] on div "Create new price [MEDICAL_DATA]. This page is ready Create new price [MEDICAL_D…" at bounding box center [678, 625] width 1355 height 1249
click at [626, 76] on div "Step 1. Optionally give your price [MEDICAL_DATA] a title (eg "March 30% off sa…" at bounding box center [678, 86] width 574 height 57
click at [607, 101] on div "[DATE] 11:29:28 AM Price [MEDICAL_DATA] This title is just for internal use, cu…" at bounding box center [678, 97] width 574 height 35
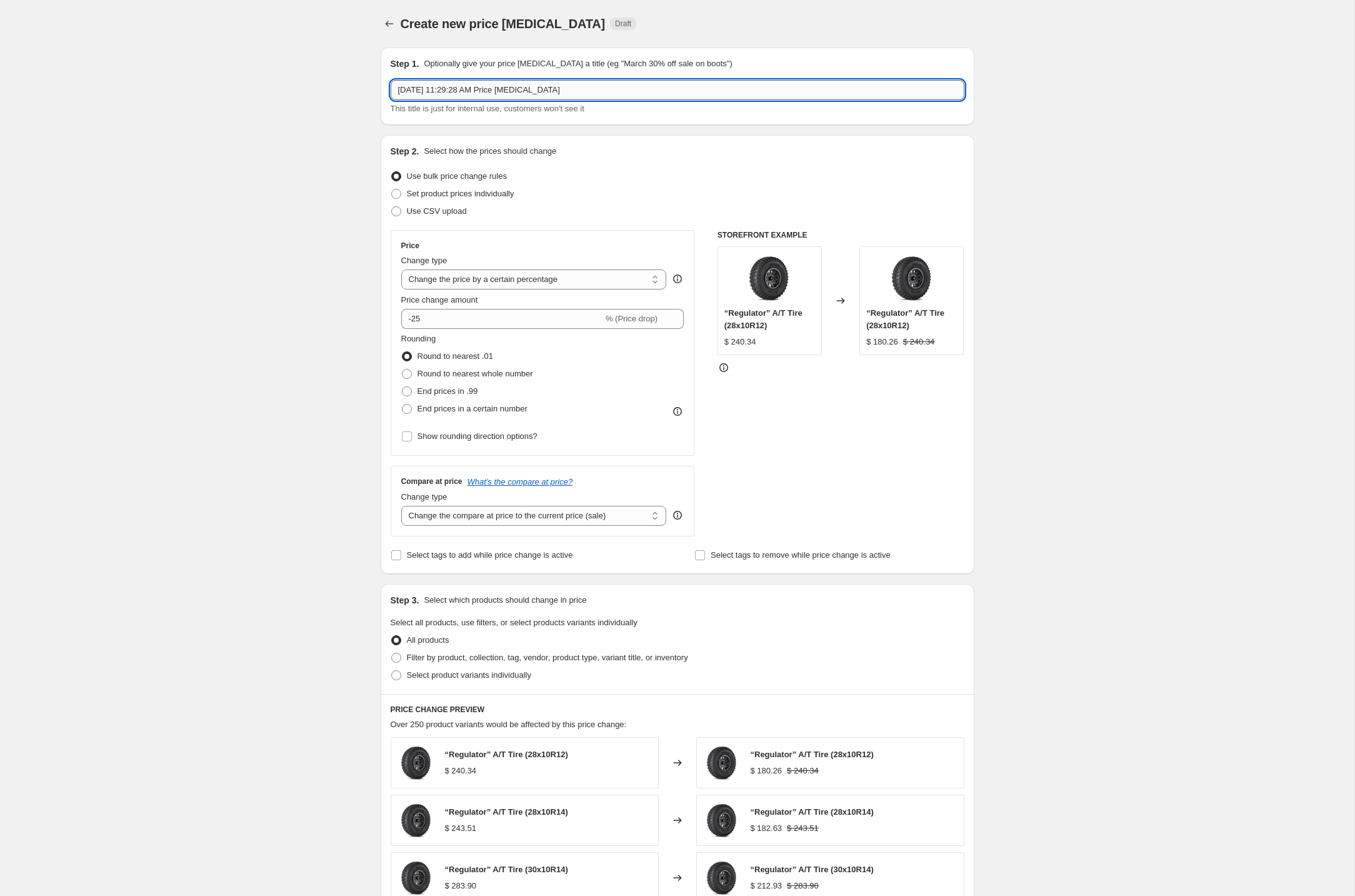
click at [612, 81] on input "[DATE] 11:29:28 AM Price [MEDICAL_DATA]" at bounding box center [678, 89] width 574 height 20
type input "15 Year Anniversary Sale - packages"
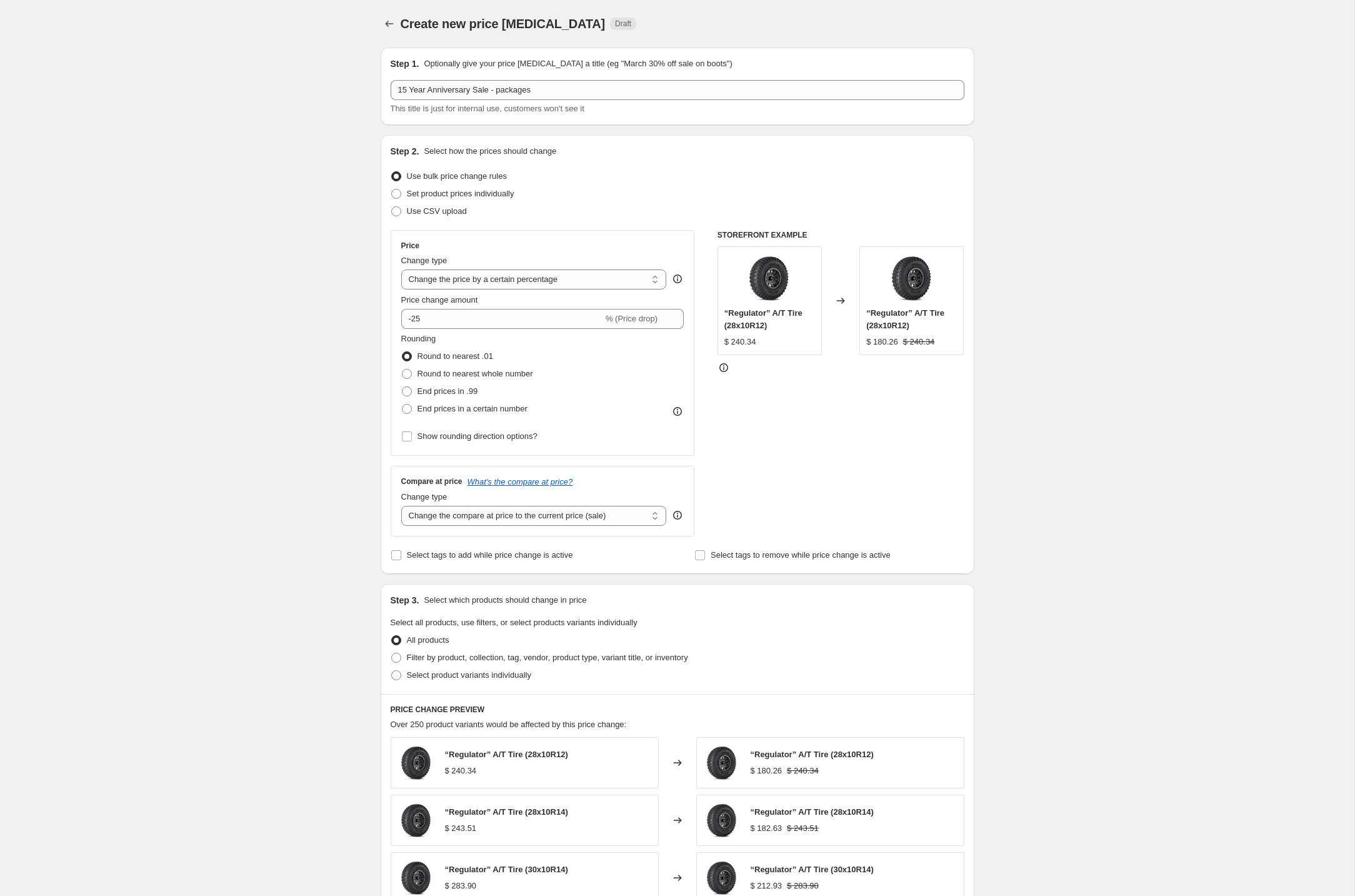
click at [294, 232] on div "Create new price [MEDICAL_DATA]. This page is ready Create new price [MEDICAL_D…" at bounding box center [678, 625] width 1355 height 1249
click at [486, 657] on span "Filter by product, collection, tag, vendor, product type, variant title, or inv…" at bounding box center [547, 657] width 282 height 10
click at [392, 653] on input "Filter by product, collection, tag, vendor, product type, variant title, or inv…" at bounding box center [391, 653] width 1 height 1
radio input "true"
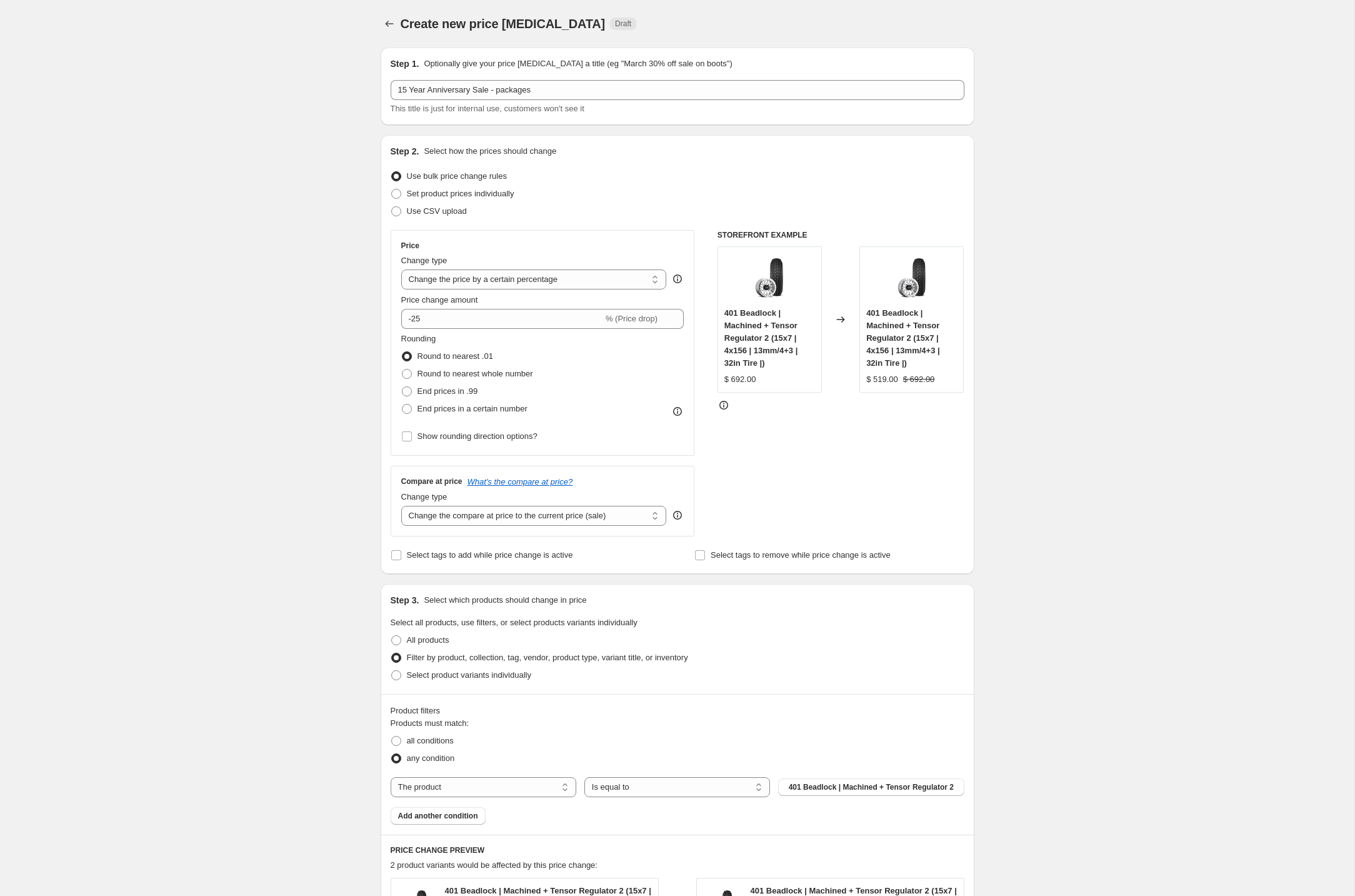
scroll to position [278, 0]
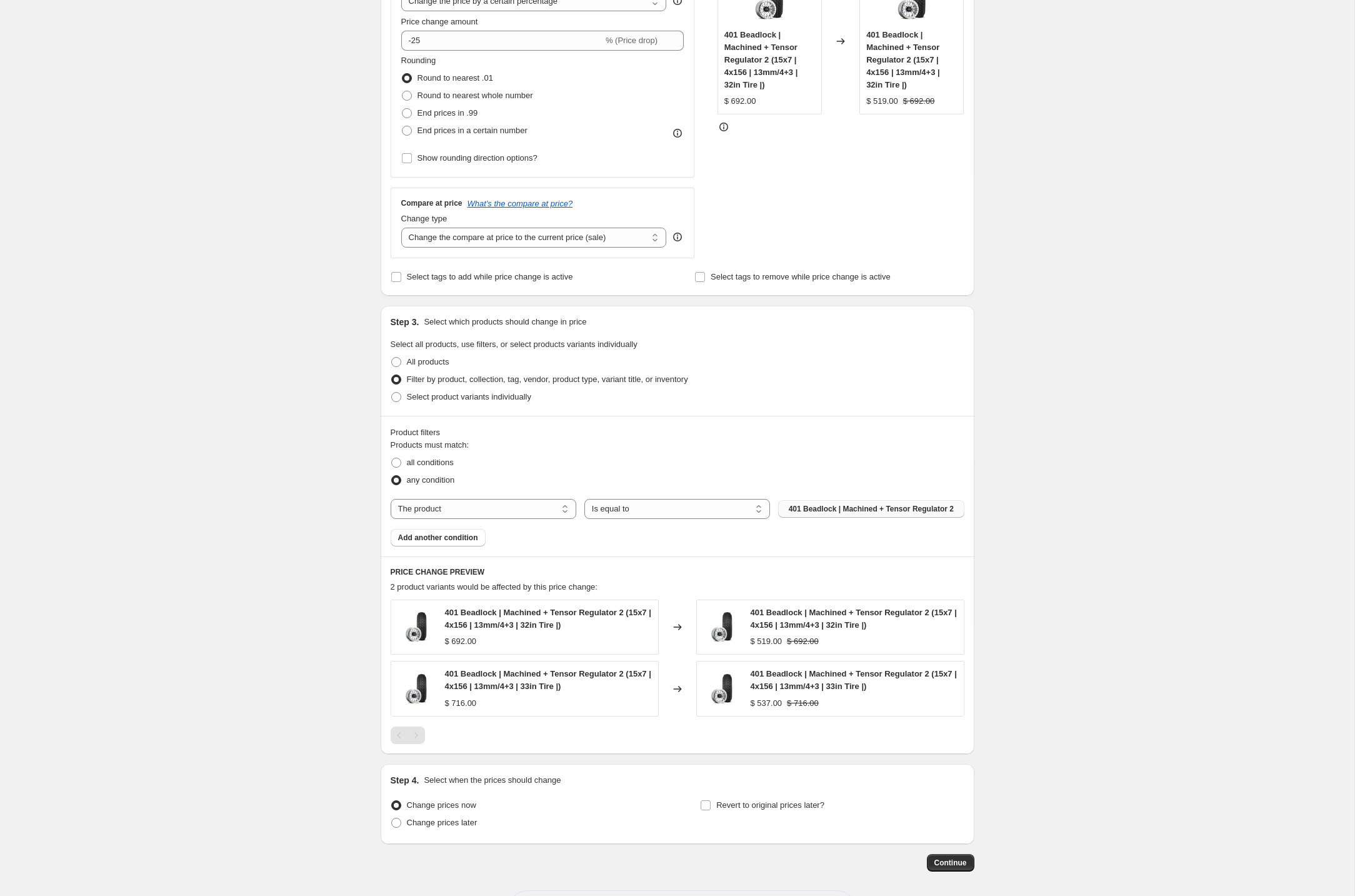
click at [832, 510] on span "401 Beadlock | Machined + Tensor Regulator 2" at bounding box center [871, 508] width 165 height 10
click at [564, 507] on select "The product The product's collection The product's tag The product's vendor The…" at bounding box center [484, 508] width 186 height 20
select select "product_type"
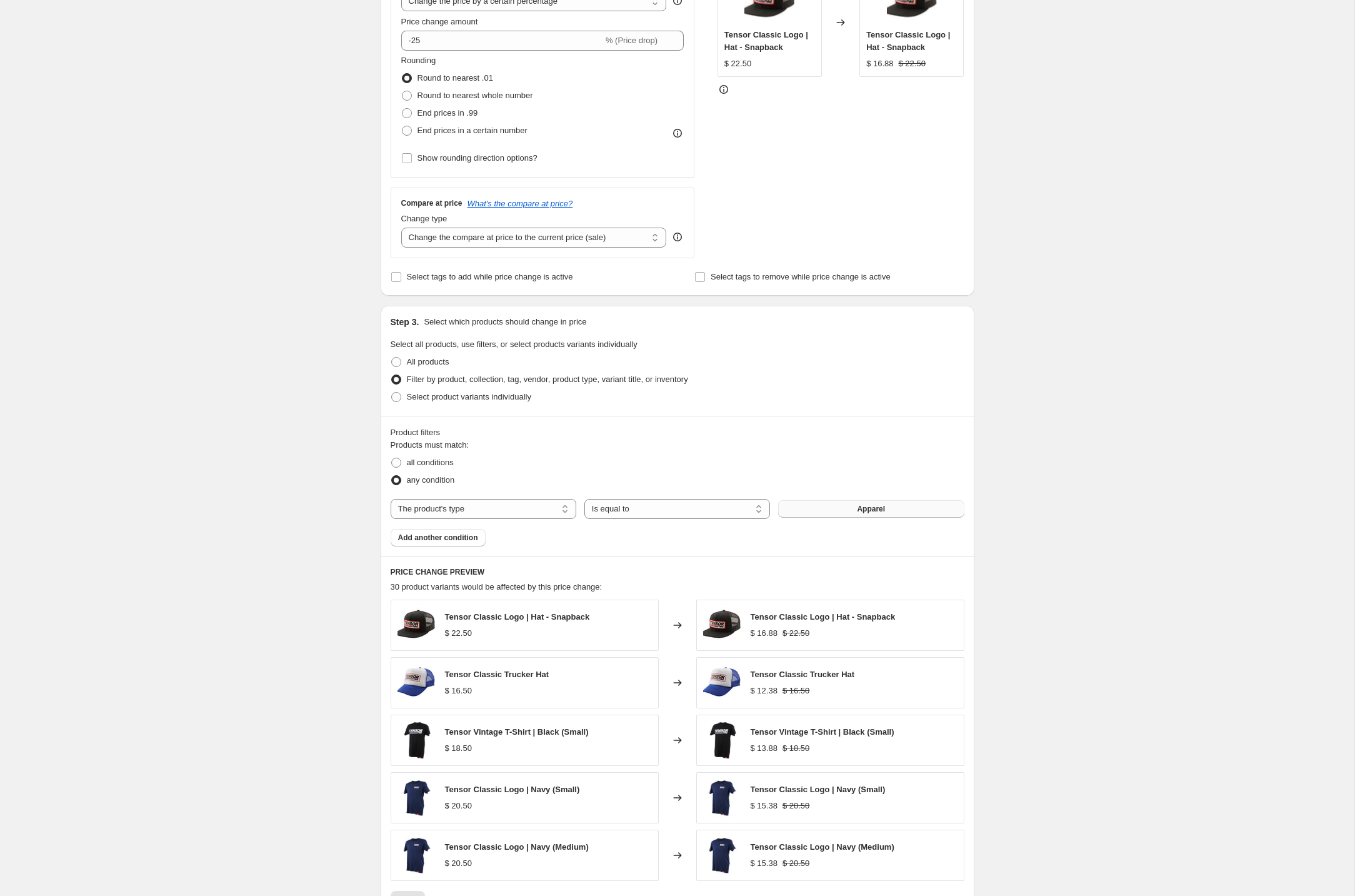
click at [867, 509] on span "Apparel" at bounding box center [871, 508] width 28 height 10
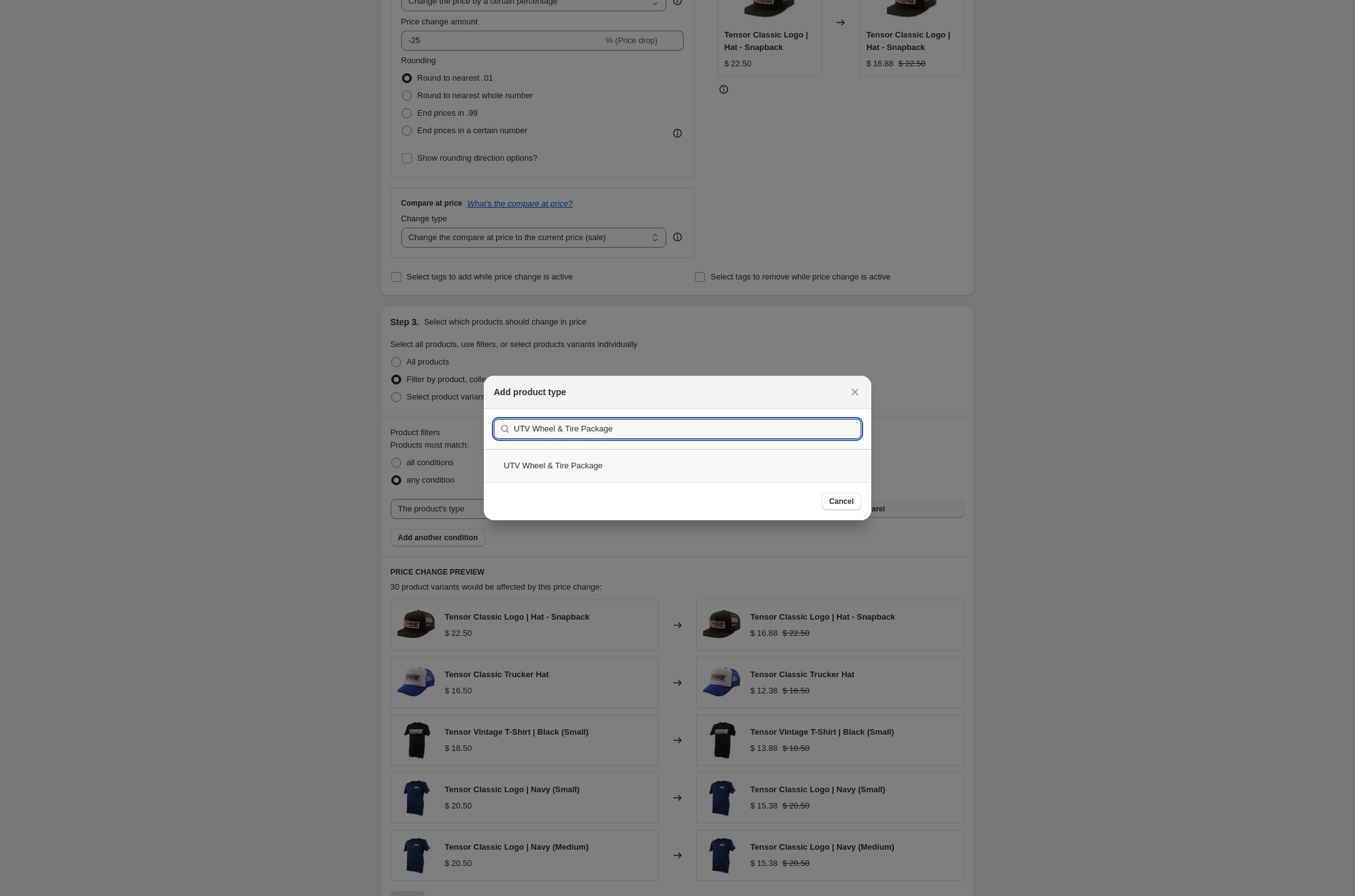
type input "UTV Wheel & Tire Package"
click at [575, 471] on div "UTV Wheel & Tire Package" at bounding box center [678, 465] width 388 height 34
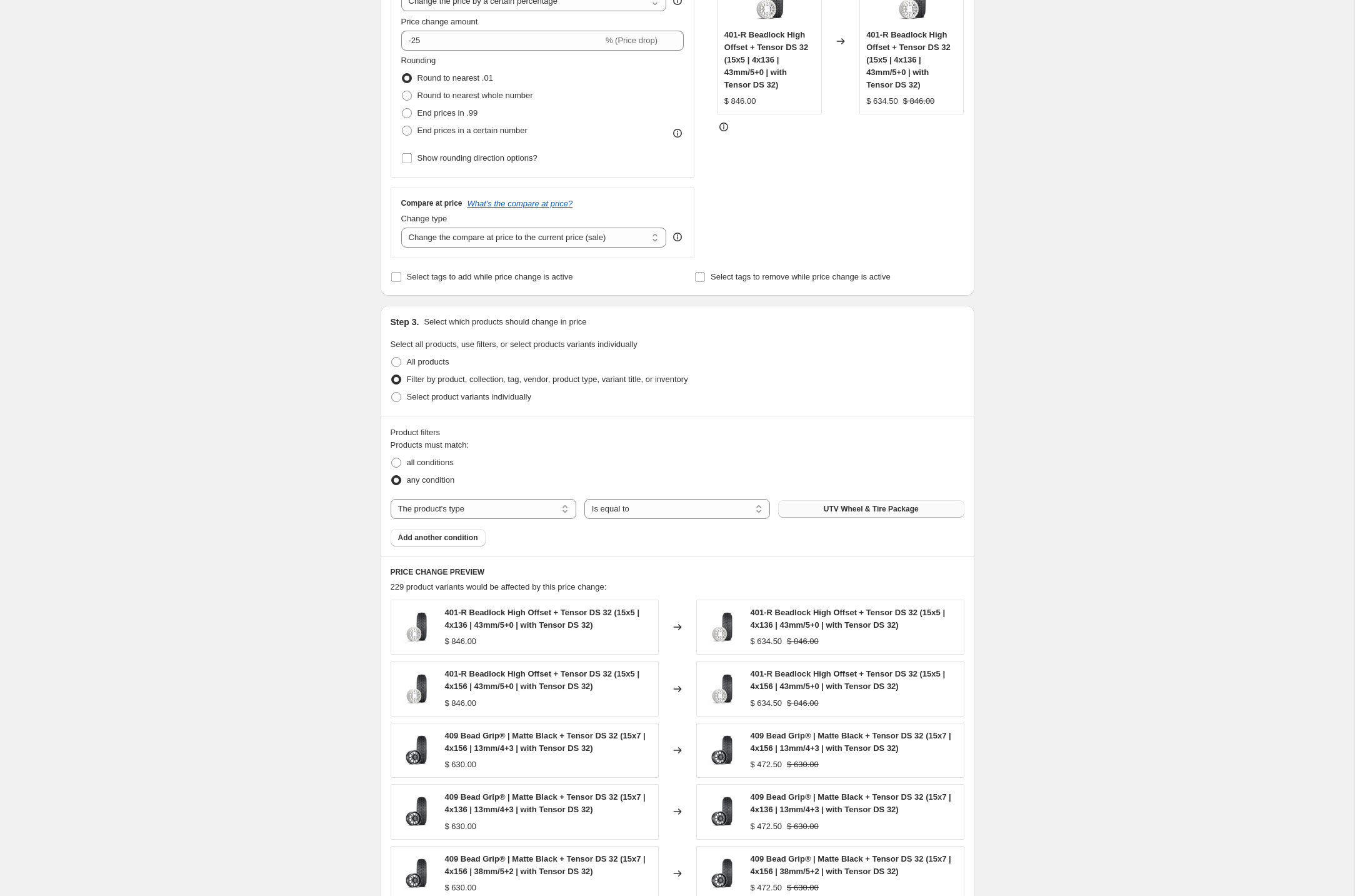
click at [1073, 657] on div "Create new price [MEDICAL_DATA]. This page is ready Create new price [MEDICAL_D…" at bounding box center [678, 426] width 1355 height 1410
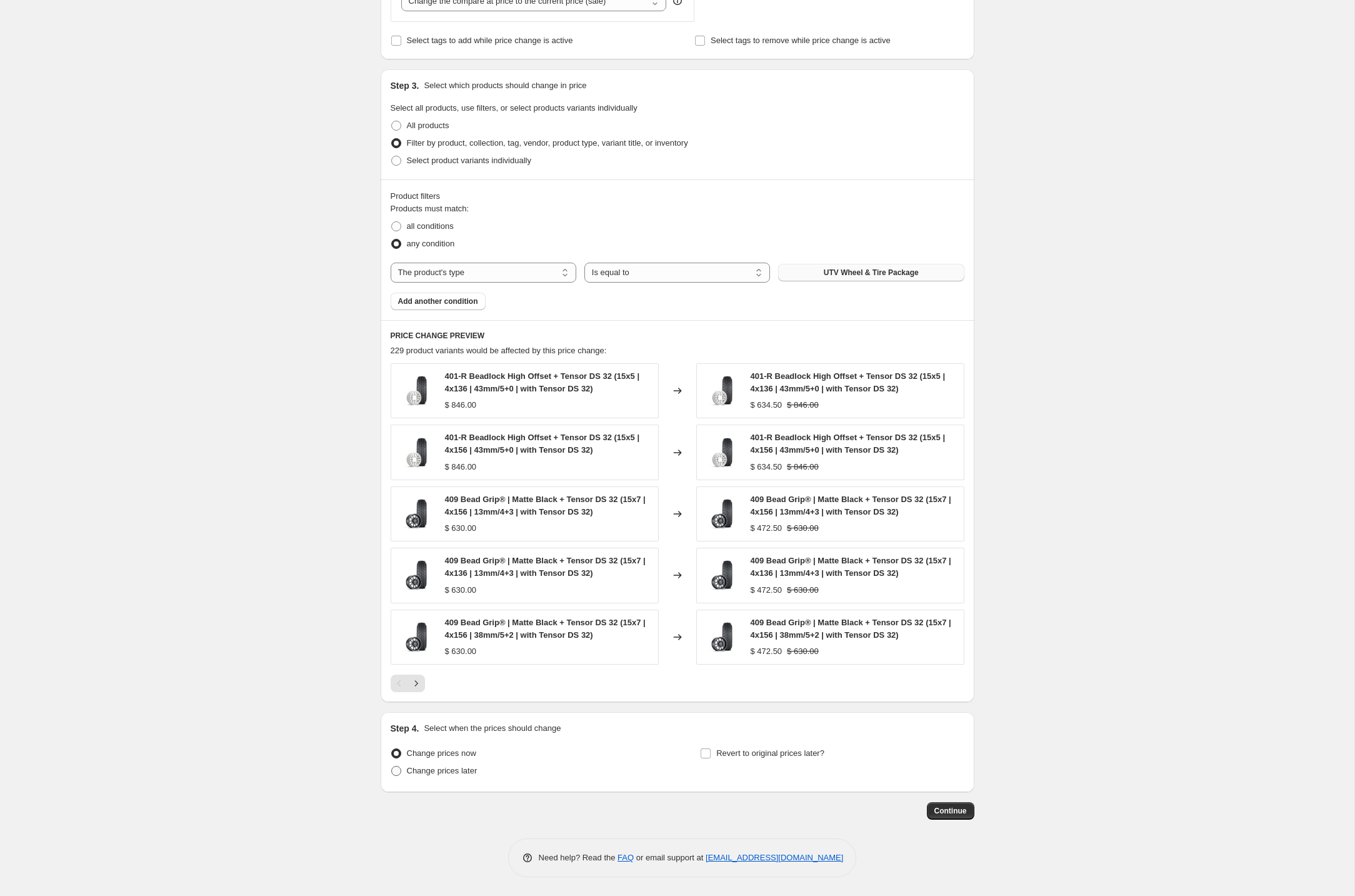
click at [461, 769] on span "Change prices later" at bounding box center [442, 771] width 71 height 10
click at [392, 766] on input "Change prices later" at bounding box center [391, 766] width 1 height 1
radio input "true"
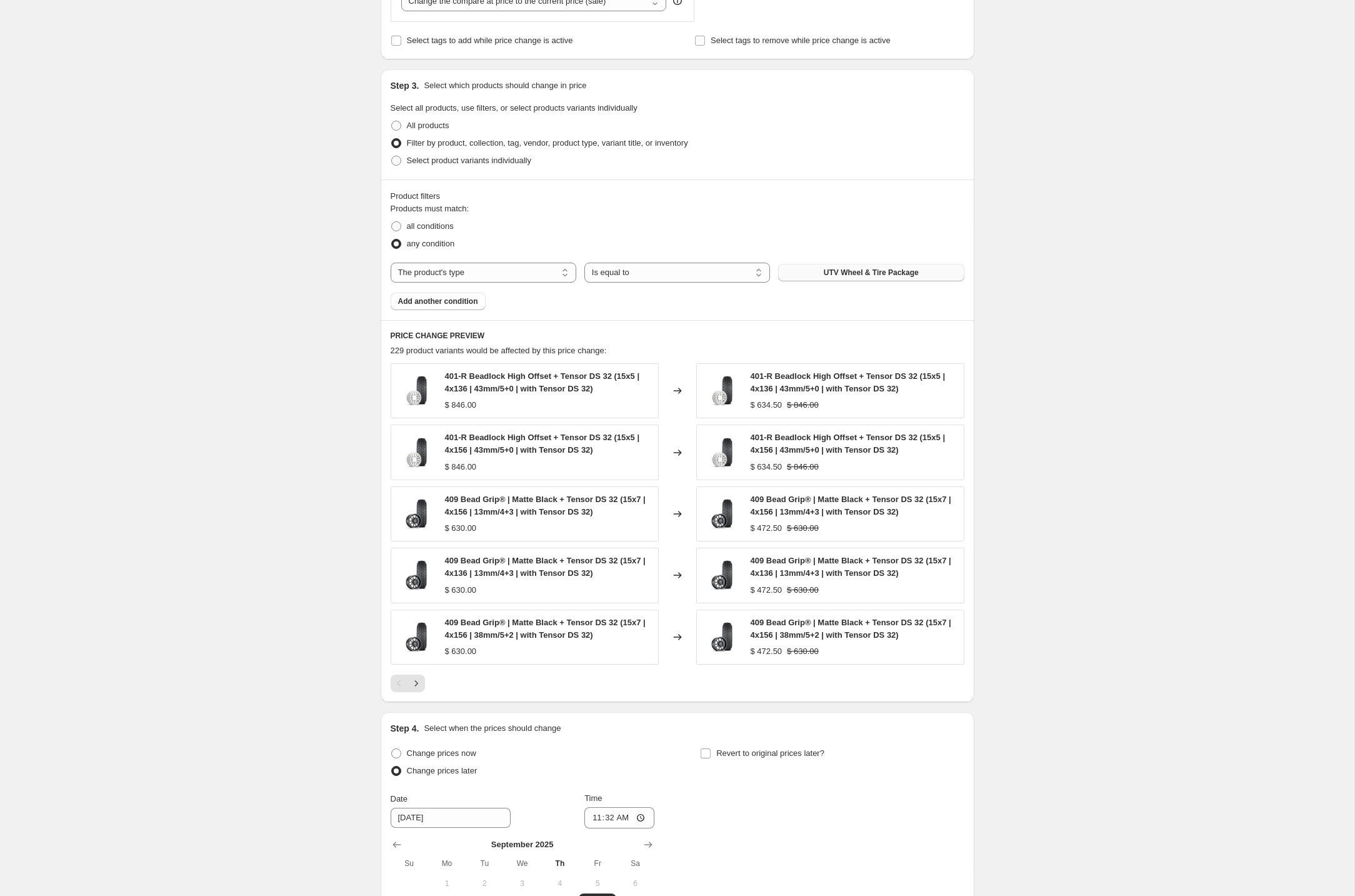
scroll to position [728, 0]
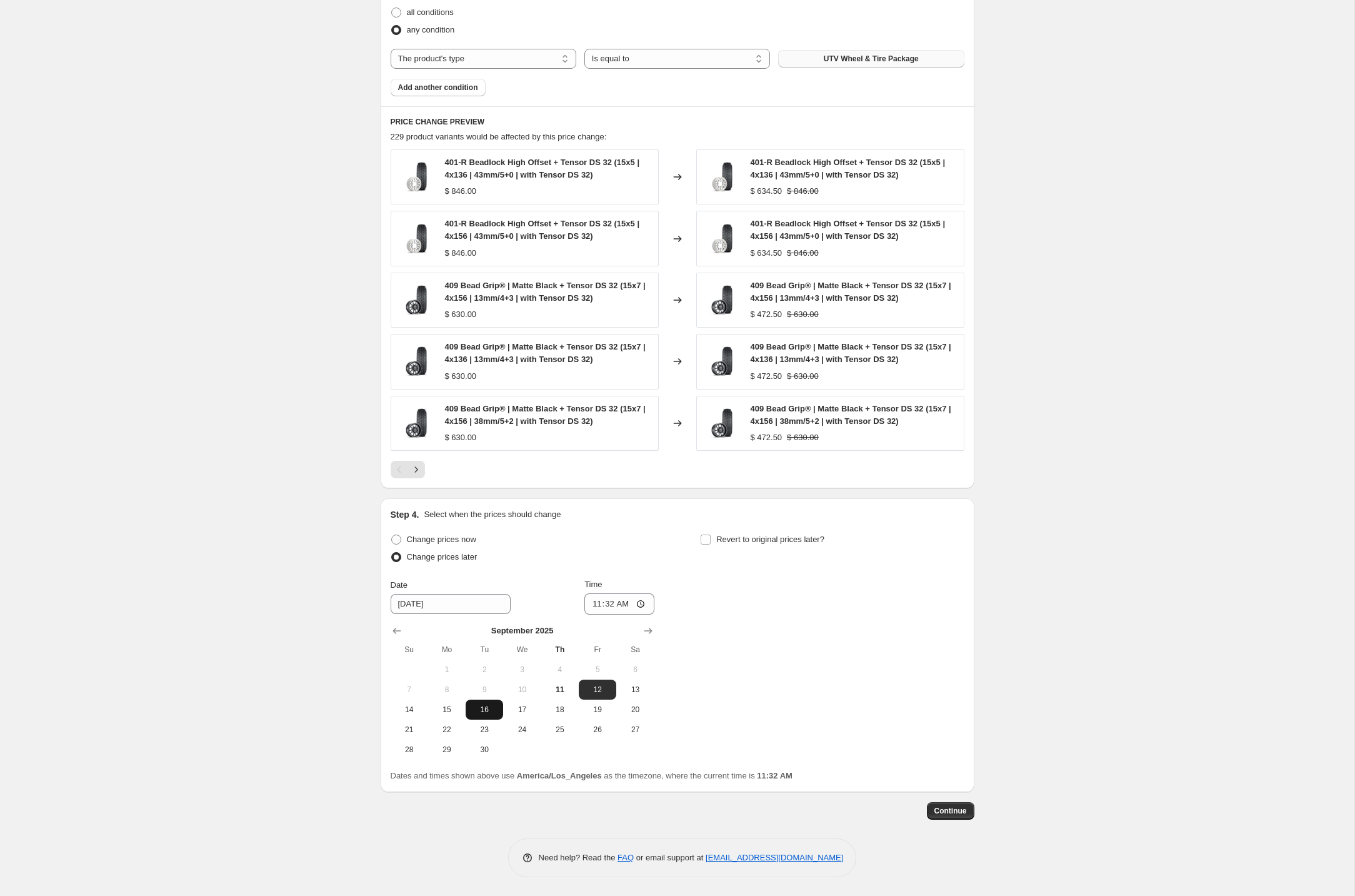
drag, startPoint x: 455, startPoint y: 713, endPoint x: 467, endPoint y: 707, distance: 13.4
click at [455, 713] on span "15" at bounding box center [447, 709] width 27 height 10
type input "[DATE]"
click at [596, 605] on input "11:32" at bounding box center [619, 603] width 70 height 22
type input "00:01"
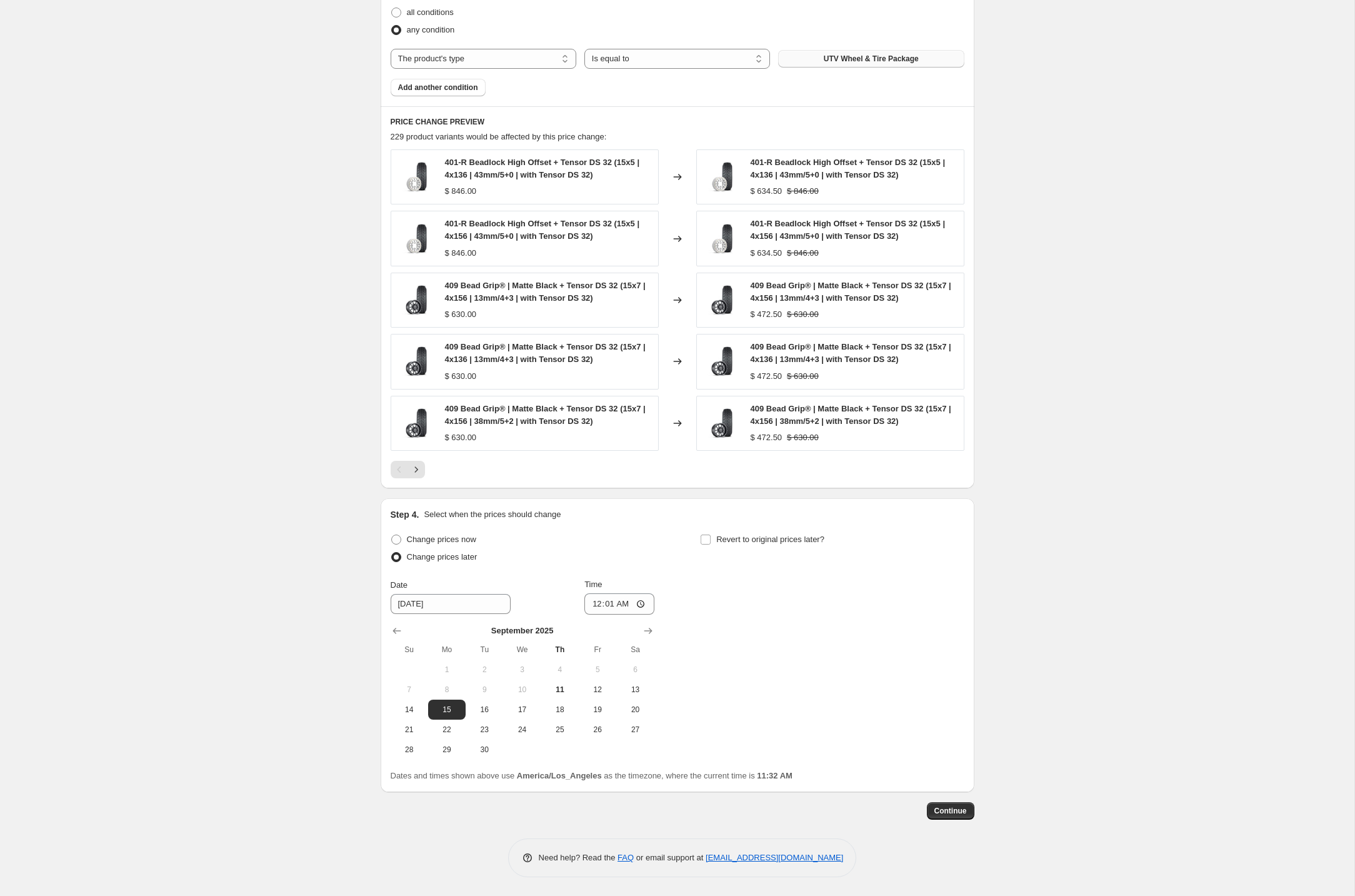
click at [804, 529] on div "Step 4. Select when the prices should change Change prices now Change prices la…" at bounding box center [678, 645] width 574 height 274
click at [804, 541] on span "Revert to original prices later?" at bounding box center [771, 539] width 109 height 10
click at [711, 541] on input "Revert to original prices later?" at bounding box center [705, 539] width 10 height 10
checkbox input "true"
click at [792, 742] on button "30" at bounding box center [794, 749] width 38 height 20
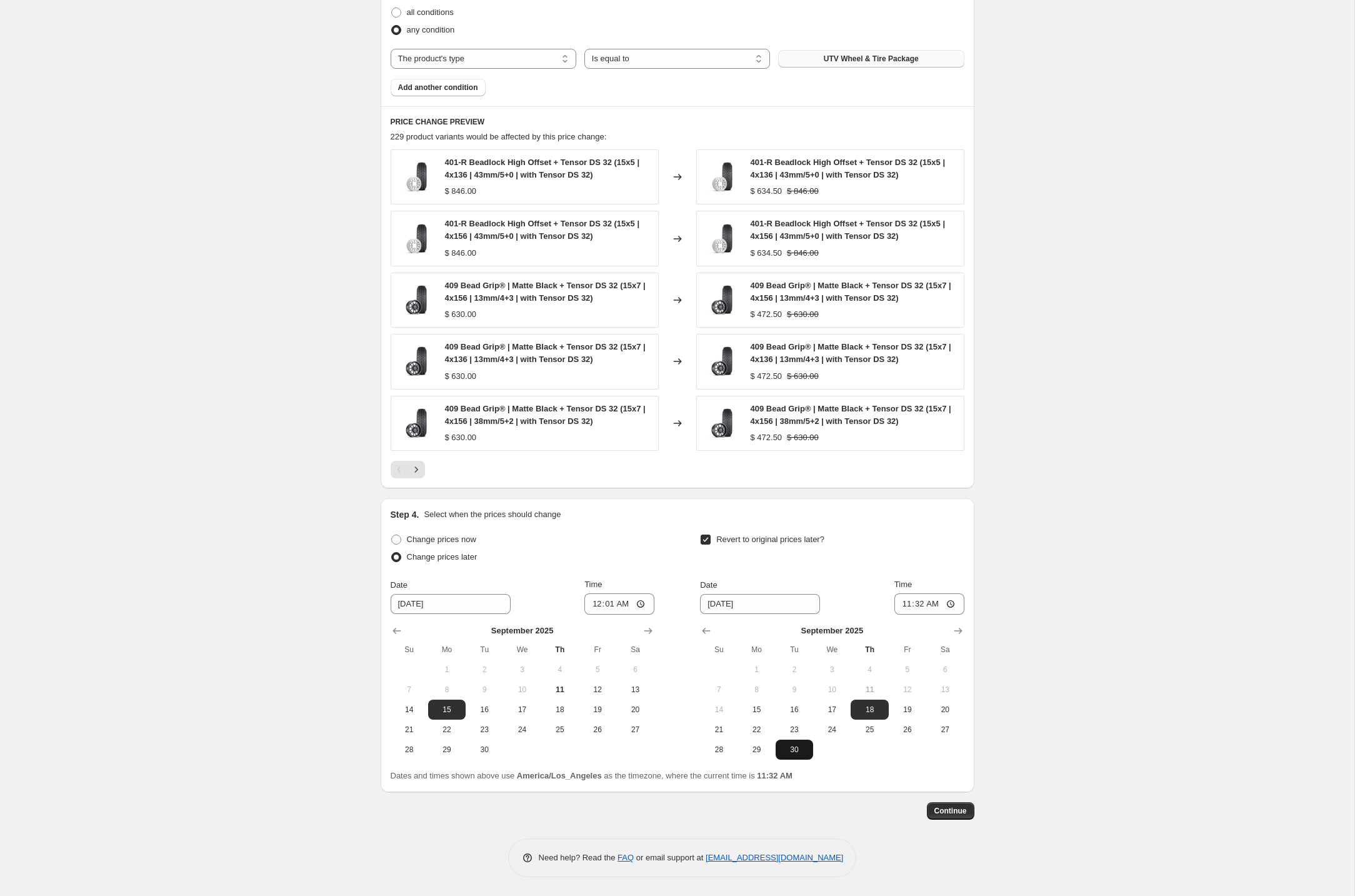
type input "[DATE]"
click at [914, 605] on input "11:32" at bounding box center [930, 603] width 70 height 22
type input "23:59"
click at [966, 760] on div "Step 4. Select when the prices should change Change prices now Change prices la…" at bounding box center [678, 645] width 594 height 294
click at [954, 809] on span "Continue" at bounding box center [950, 811] width 33 height 10
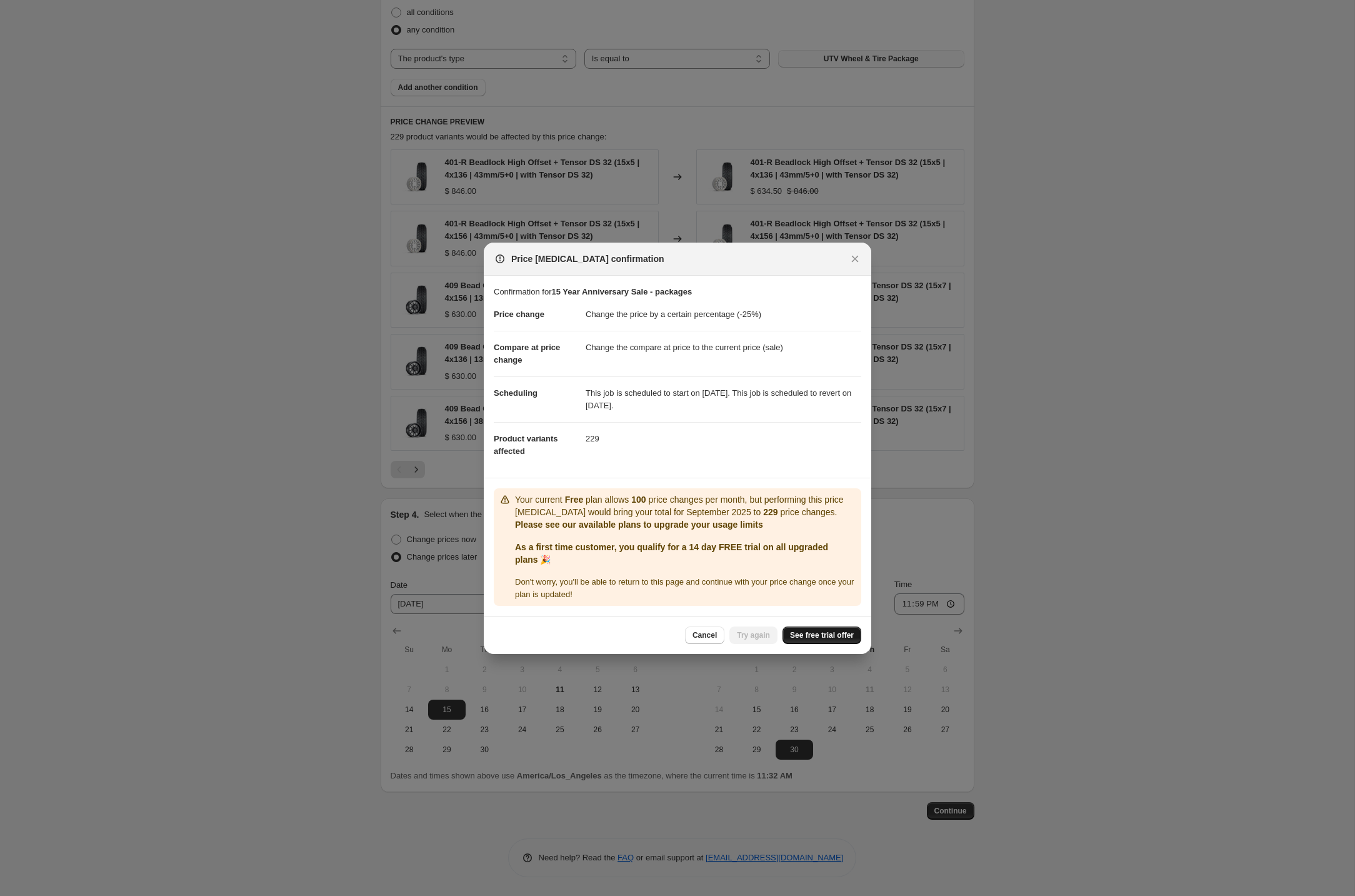
click at [827, 638] on span "See free trial offer" at bounding box center [822, 635] width 64 height 10
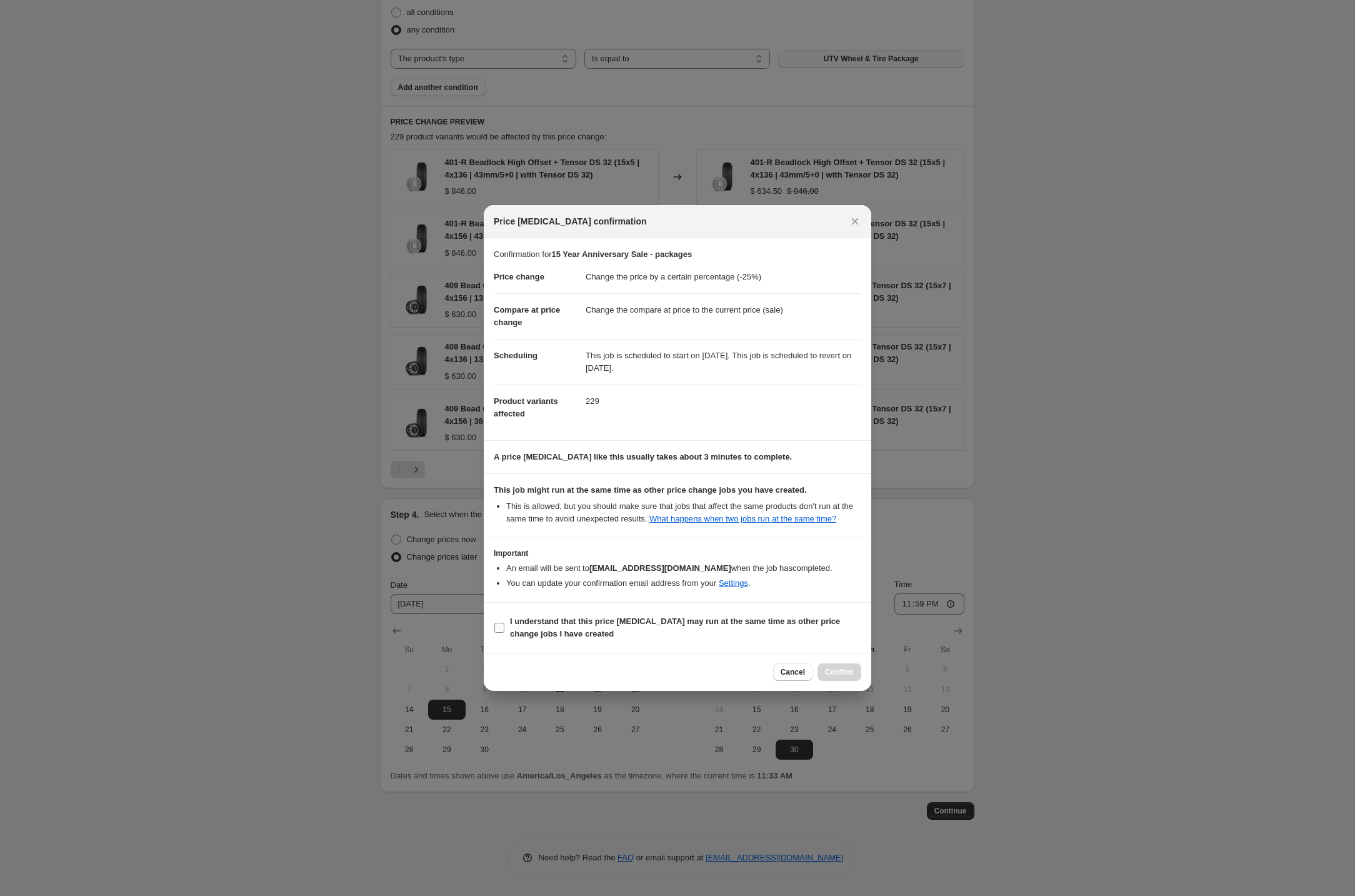
click at [521, 632] on b "I understand that this price [MEDICAL_DATA] may run at the same time as other p…" at bounding box center [675, 626] width 330 height 22
click at [504, 632] on input "I understand that this price [MEDICAL_DATA] may run at the same time as other p…" at bounding box center [500, 627] width 10 height 10
checkbox input "true"
drag, startPoint x: 841, startPoint y: 673, endPoint x: 870, endPoint y: 699, distance: 38.9
click at [841, 673] on button "Confirm" at bounding box center [839, 672] width 44 height 18
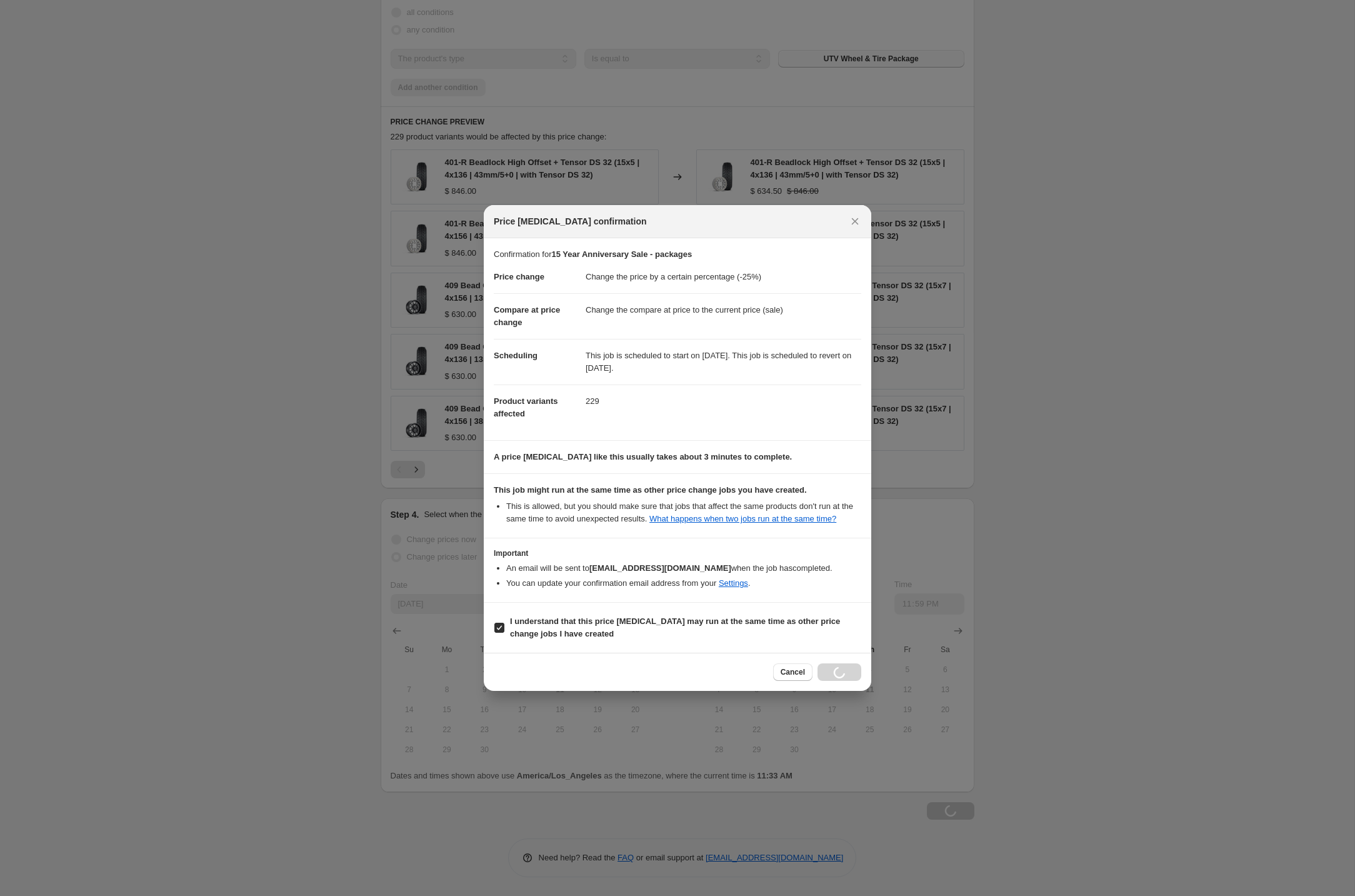
scroll to position [728, 0]
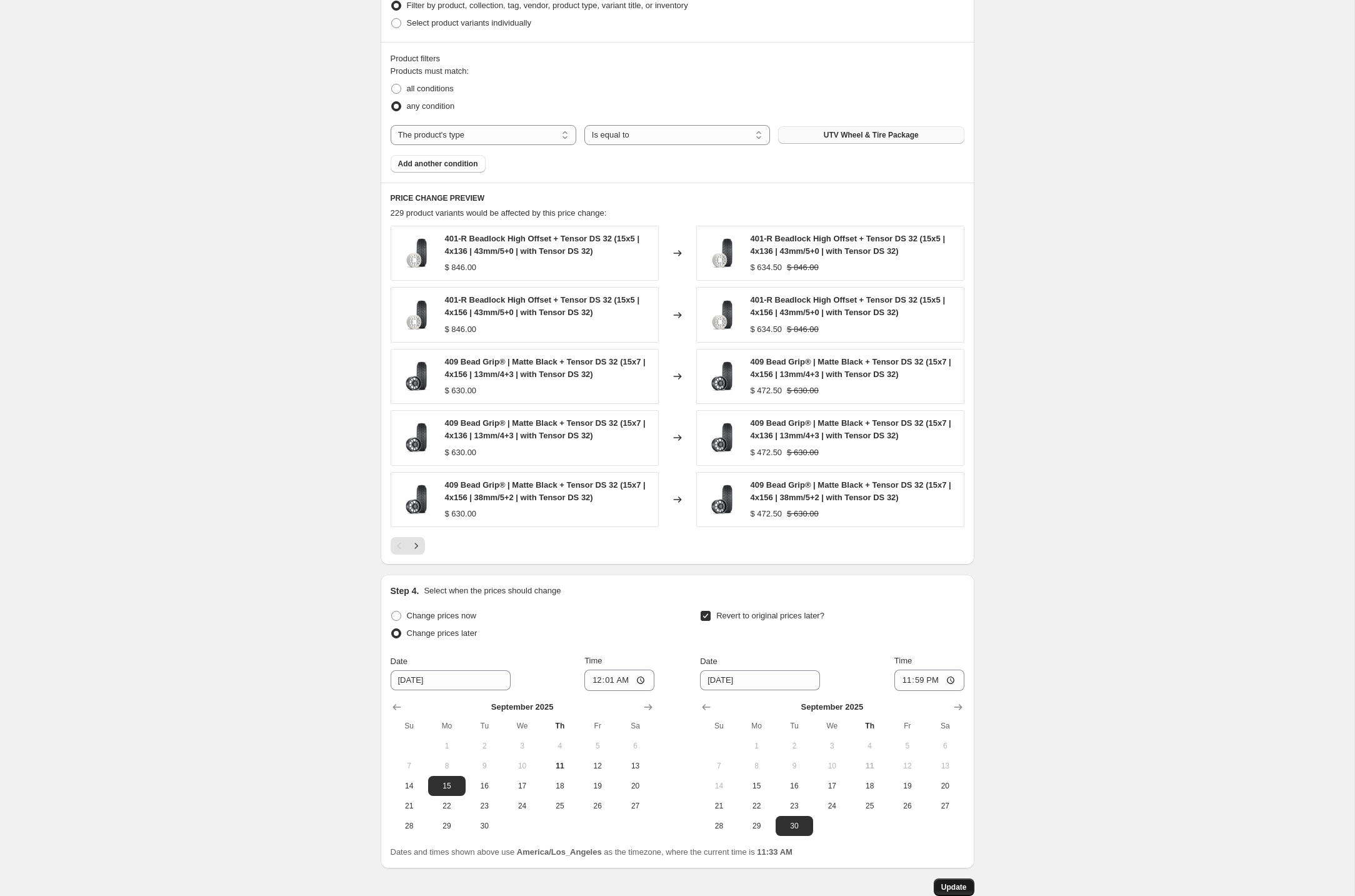
click at [960, 883] on span "Update" at bounding box center [954, 886] width 26 height 10
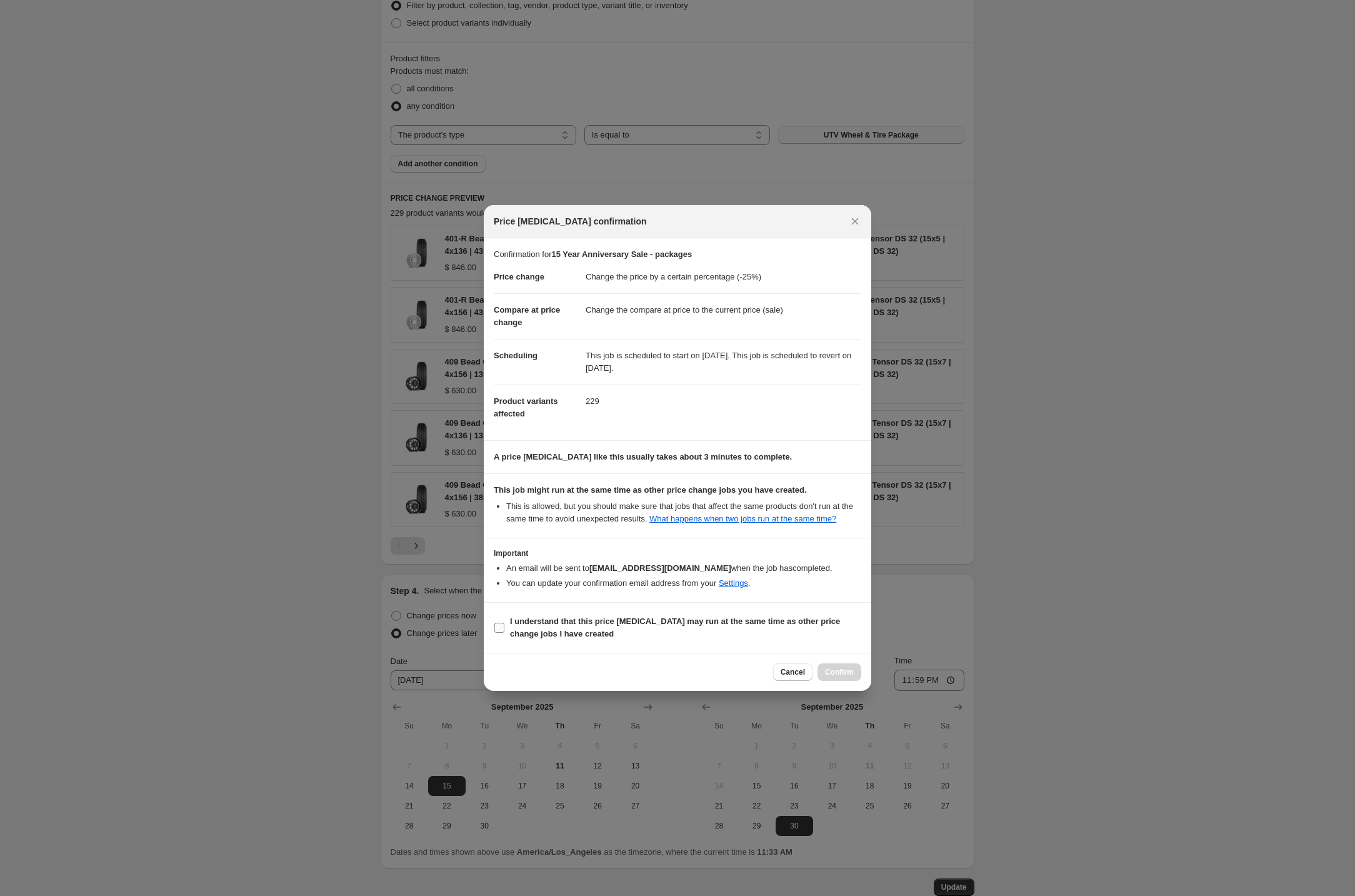
click at [559, 638] on b "I understand that this price [MEDICAL_DATA] may run at the same time as other p…" at bounding box center [675, 626] width 330 height 22
click at [504, 633] on input "I understand that this price [MEDICAL_DATA] may run at the same time as other p…" at bounding box center [500, 627] width 10 height 10
checkbox input "true"
drag, startPoint x: 864, startPoint y: 682, endPoint x: 847, endPoint y: 679, distance: 17.3
click at [863, 682] on div "Cancel Confirm" at bounding box center [678, 672] width 388 height 38
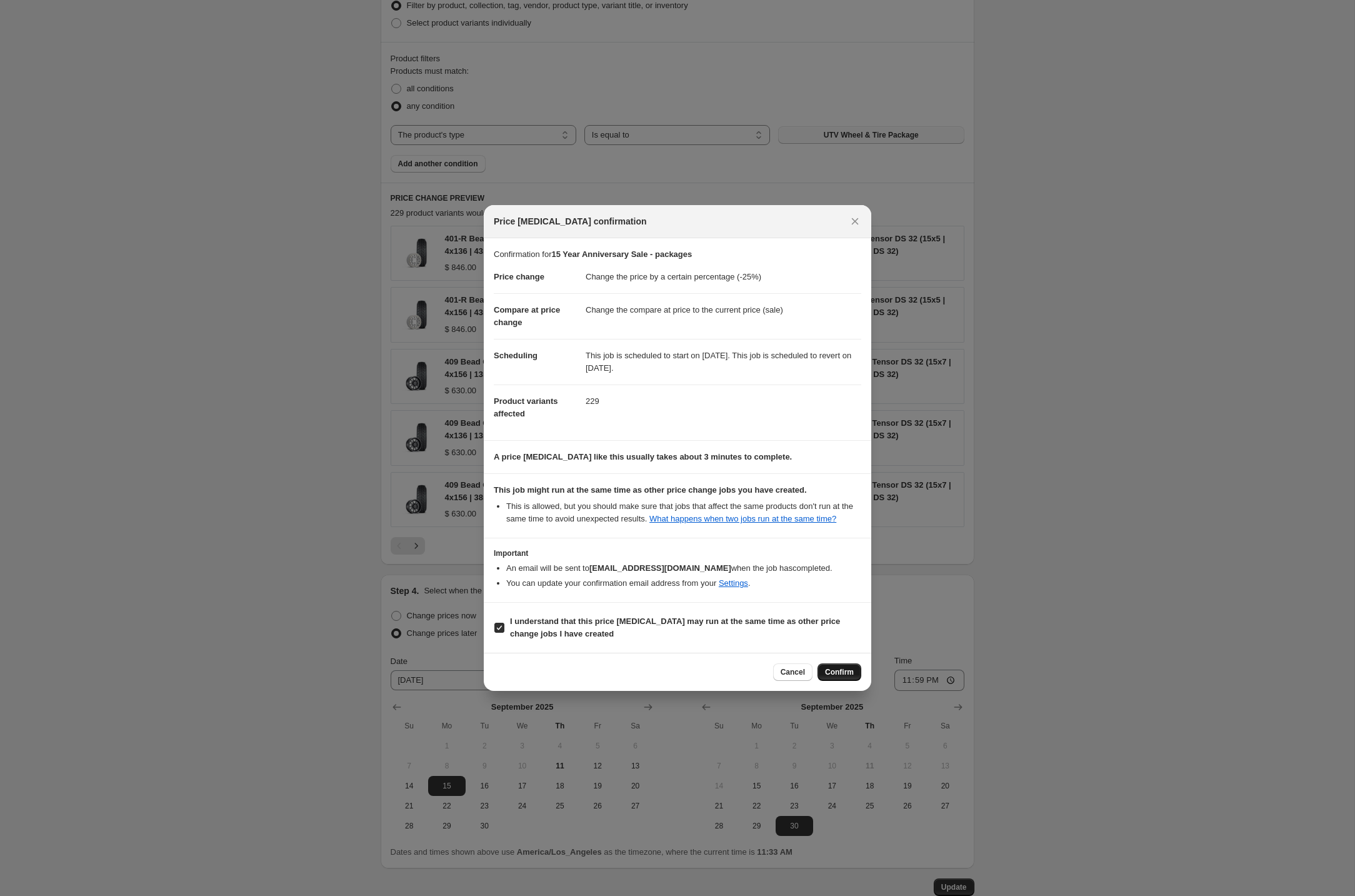
click at [845, 677] on span "Confirm" at bounding box center [839, 672] width 29 height 10
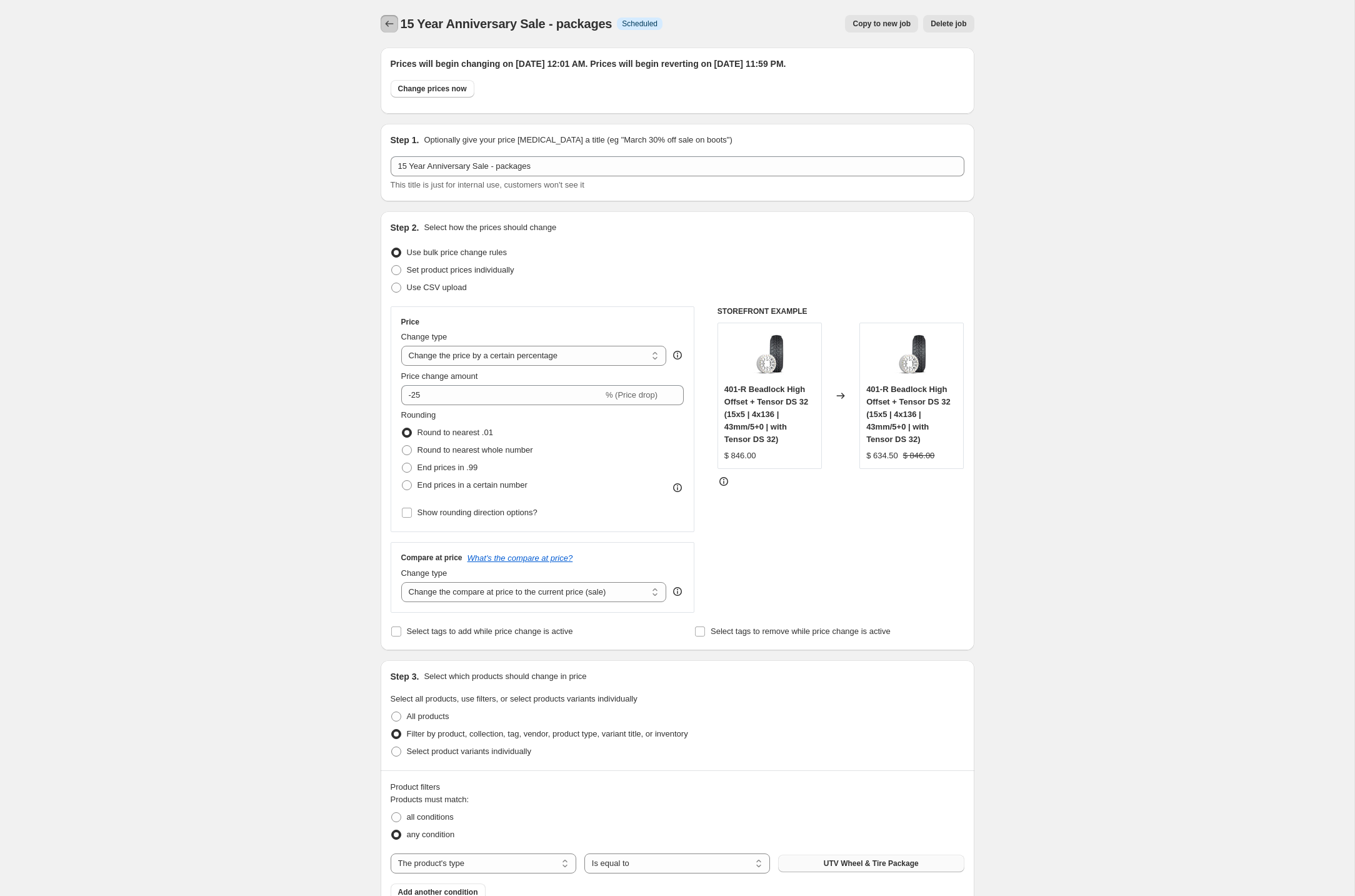
click at [389, 28] on icon "Price change jobs" at bounding box center [389, 24] width 13 height 13
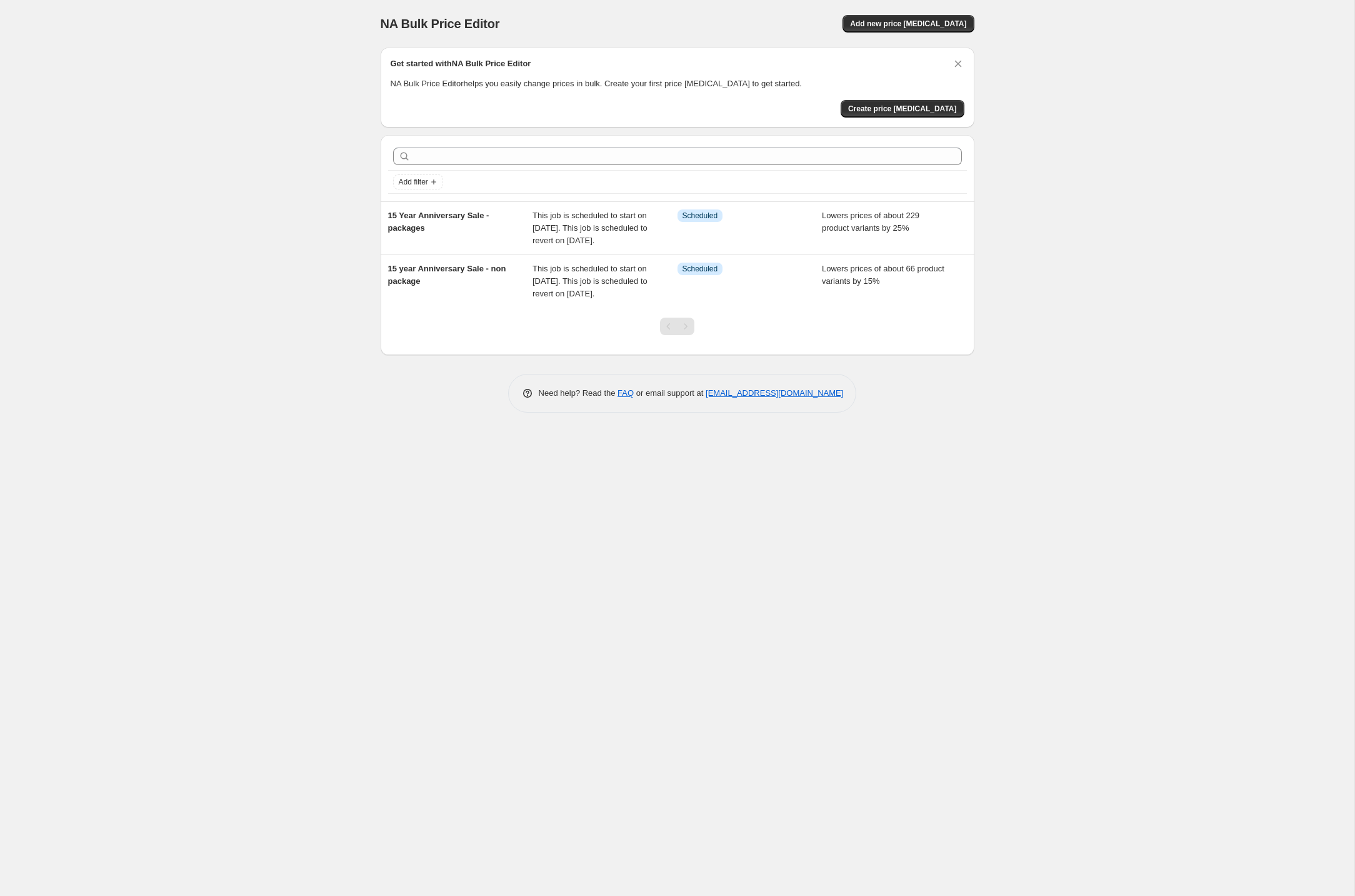
drag, startPoint x: 1196, startPoint y: 298, endPoint x: 980, endPoint y: 280, distance: 216.7
click at [1196, 298] on div "NA Bulk Price Editor. This page is ready NA Bulk Price Editor Add new price [ME…" at bounding box center [678, 448] width 1355 height 896
click at [138, 299] on div "NA Bulk Price Editor. This page is ready NA Bulk Price Editor Add new price [ME…" at bounding box center [678, 448] width 1355 height 896
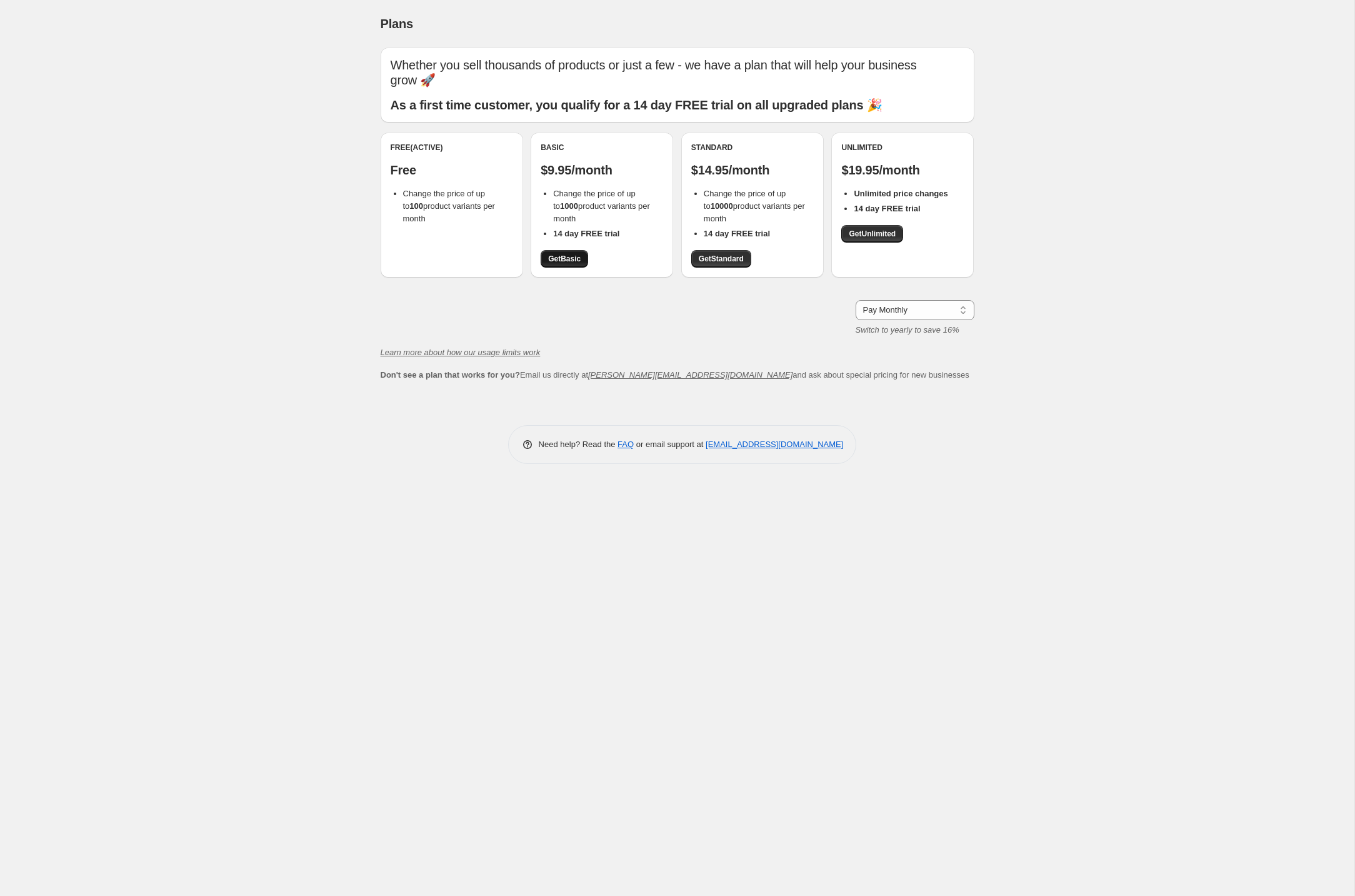
click at [565, 254] on span "Get Basic" at bounding box center [564, 259] width 33 height 10
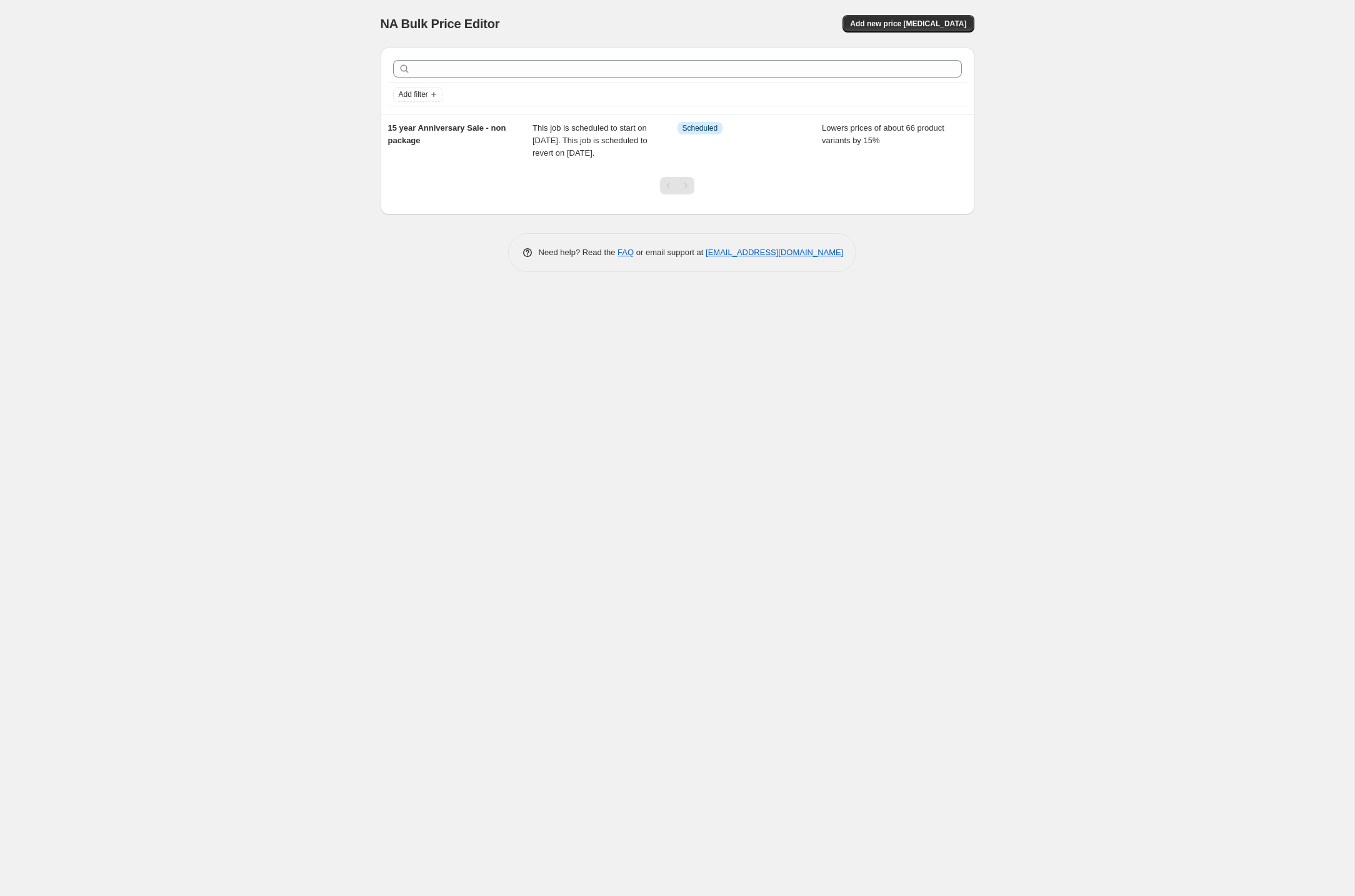
click at [208, 45] on div "NA Bulk Price Editor. This page is ready NA Bulk Price Editor Add new price cha…" at bounding box center [678, 448] width 1355 height 896
